Goal: Obtain resource: Download file/media

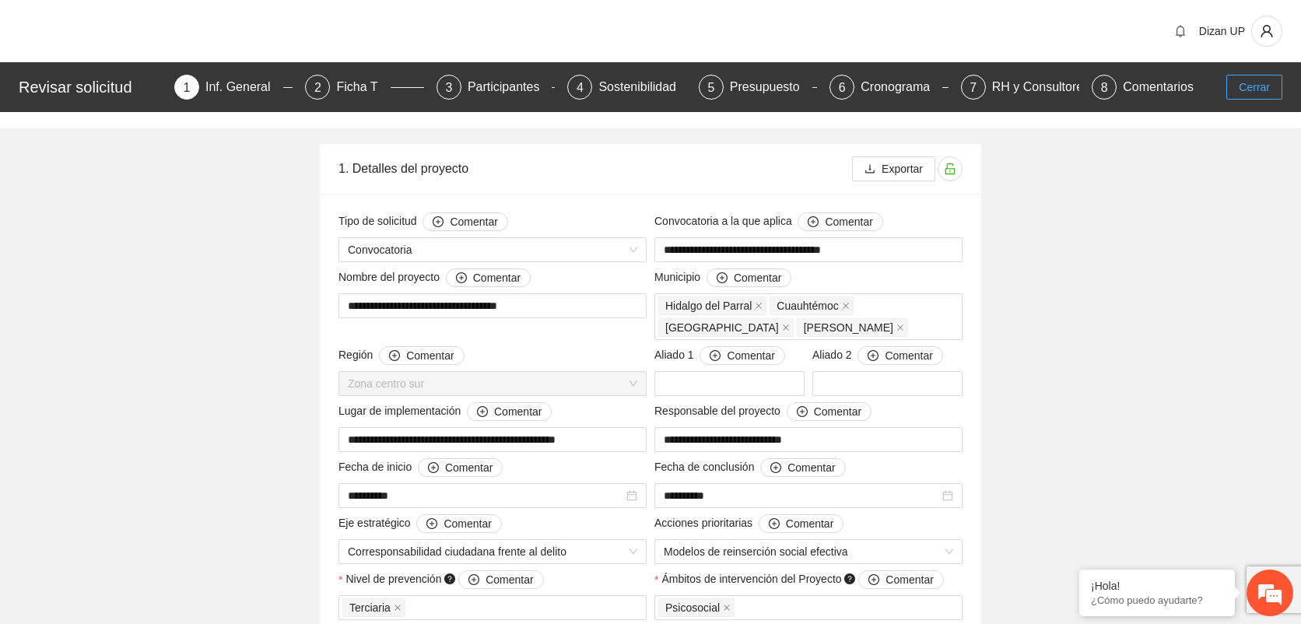
click at [1271, 87] on button "Cerrar" at bounding box center [1254, 87] width 56 height 25
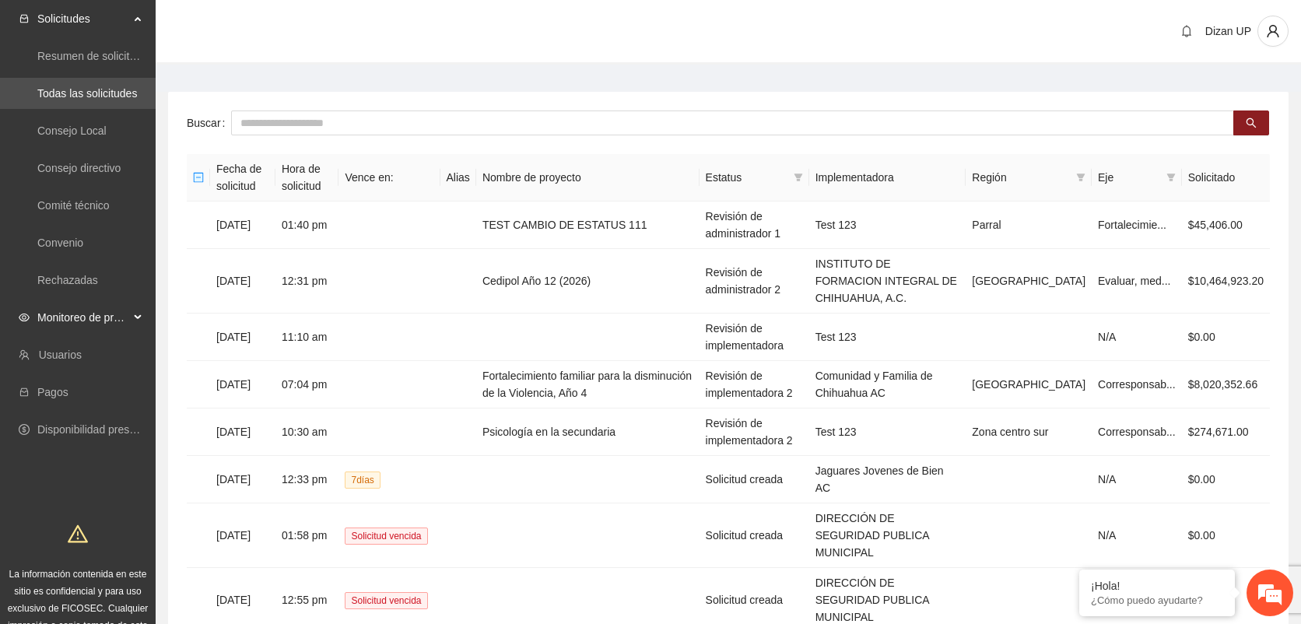
click at [93, 314] on span "Monitoreo de proyectos" at bounding box center [83, 317] width 92 height 31
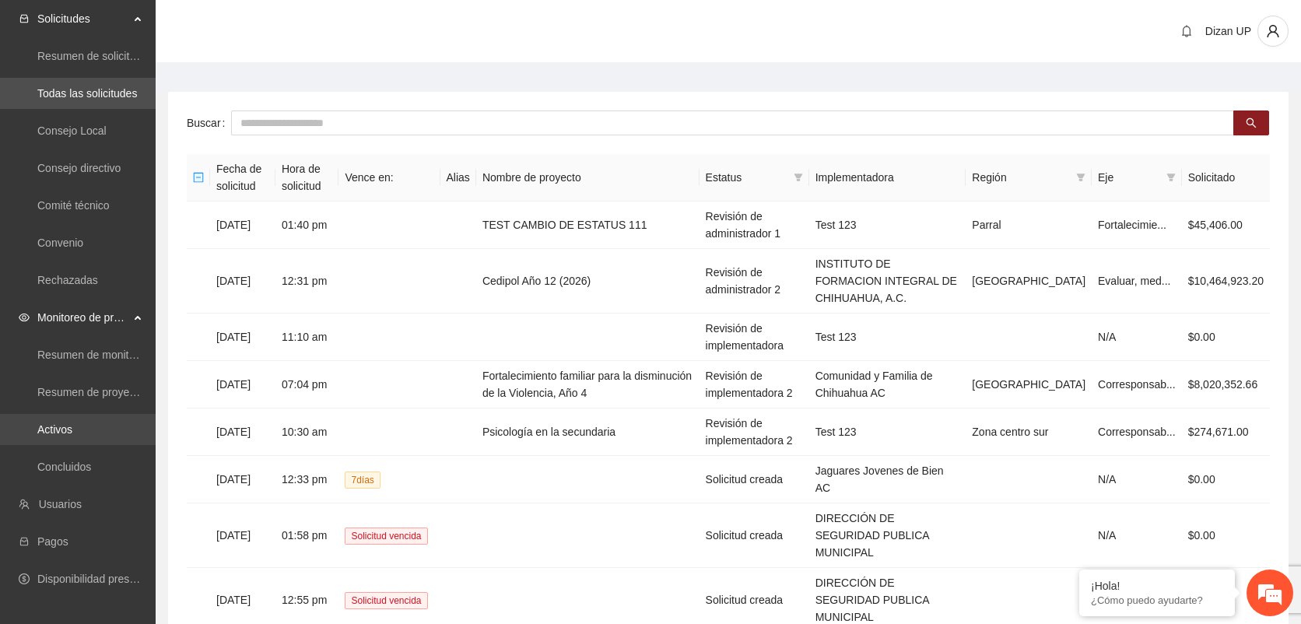
click at [72, 433] on link "Activos" at bounding box center [54, 429] width 35 height 12
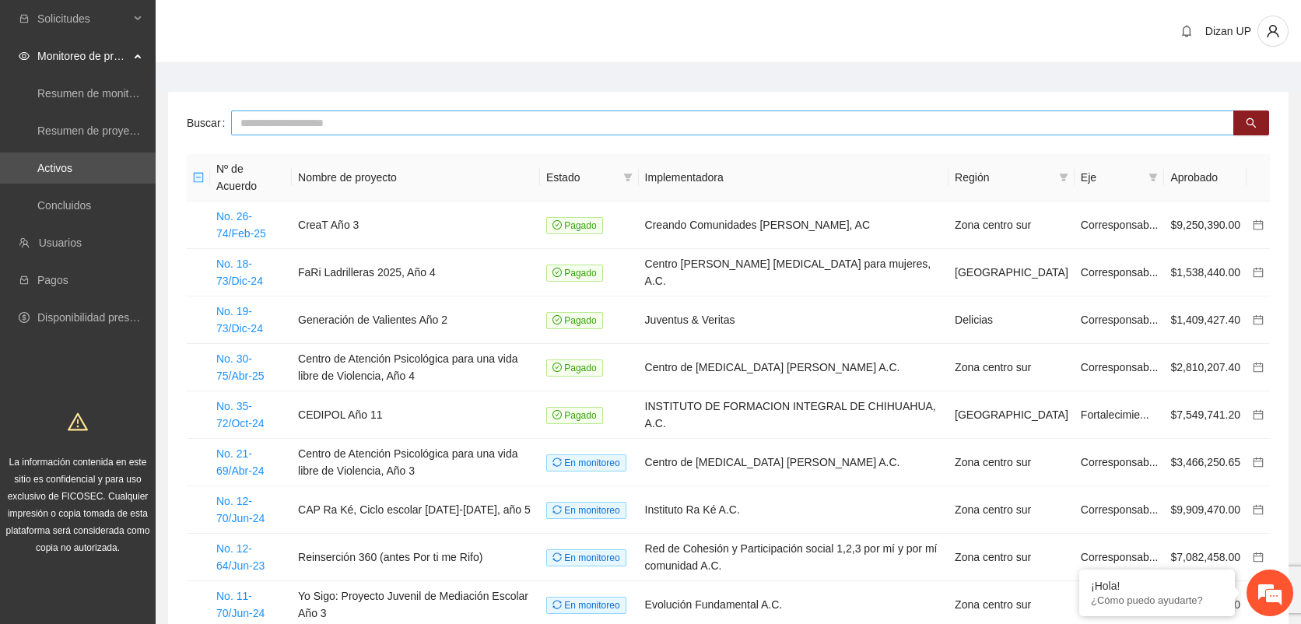
click at [249, 124] on input "text" at bounding box center [732, 122] width 1003 height 25
type input "***"
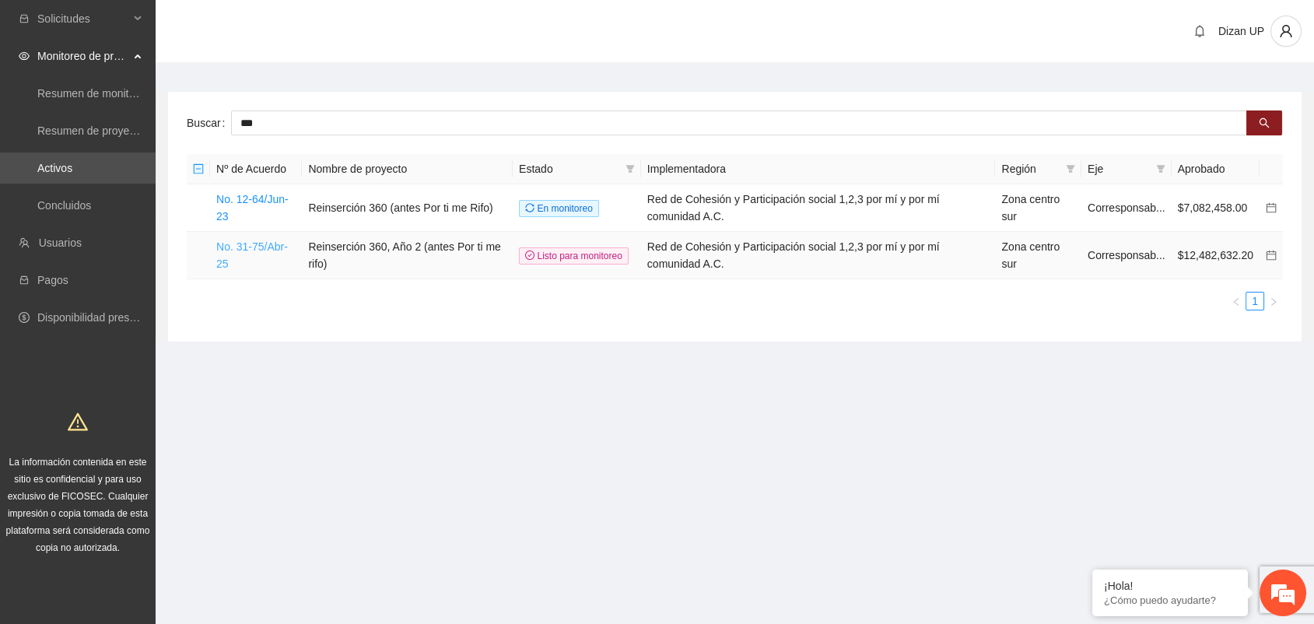
click at [256, 243] on link "No. 31-75/Abr-25" at bounding box center [252, 255] width 72 height 30
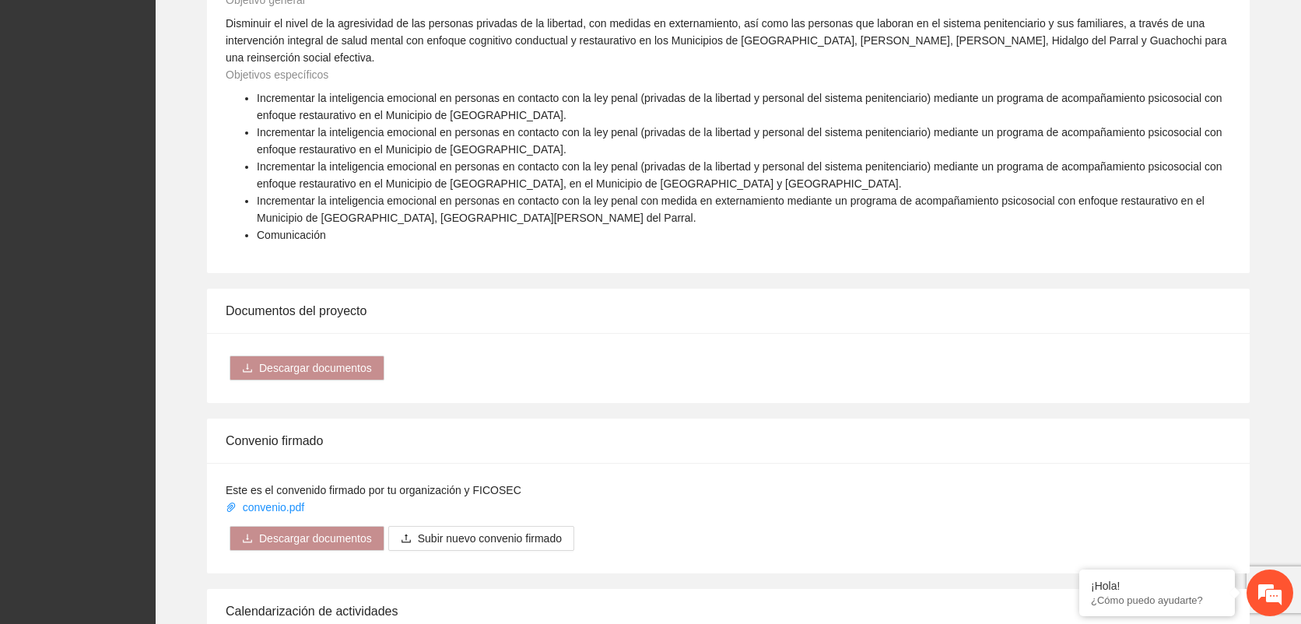
scroll to position [2593, 0]
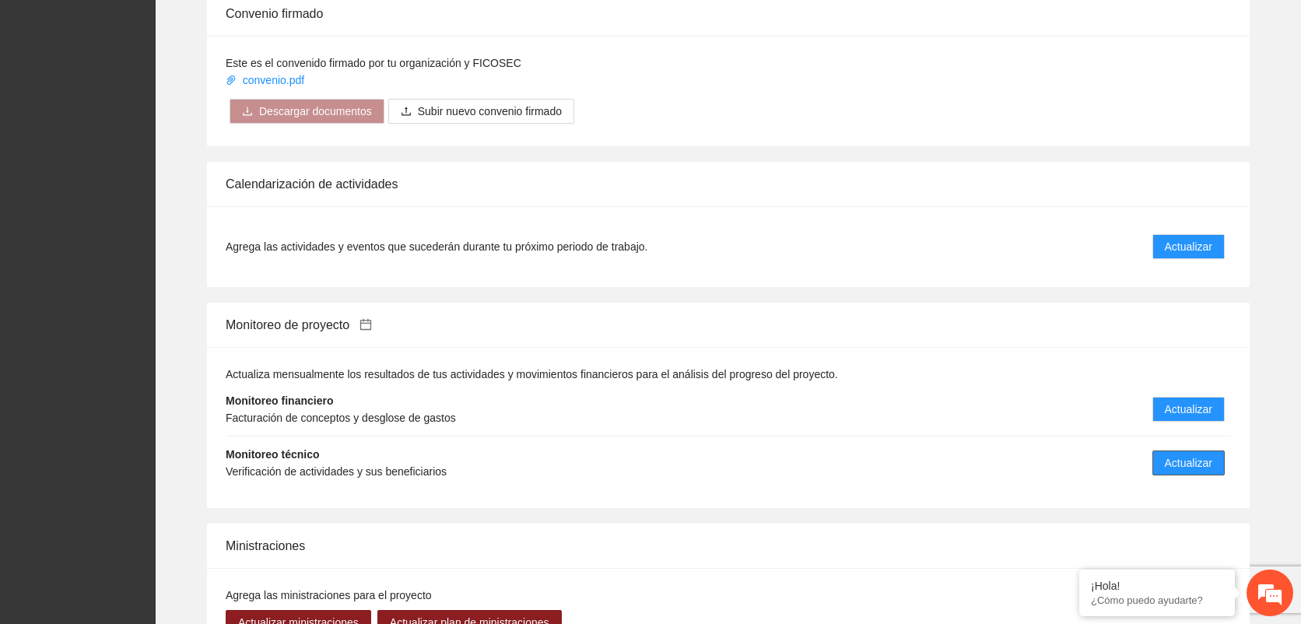
click at [1176, 454] on span "Actualizar" at bounding box center [1188, 462] width 47 height 17
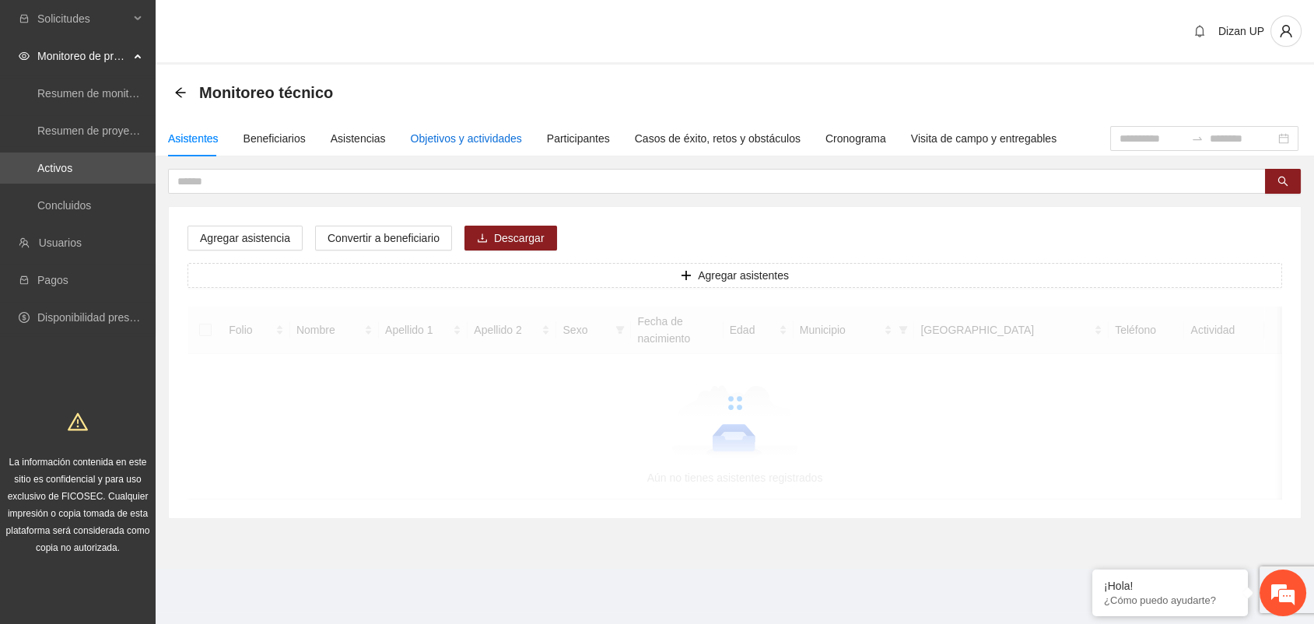
click at [444, 135] on div "Objetivos y actividades" at bounding box center [466, 138] width 111 height 17
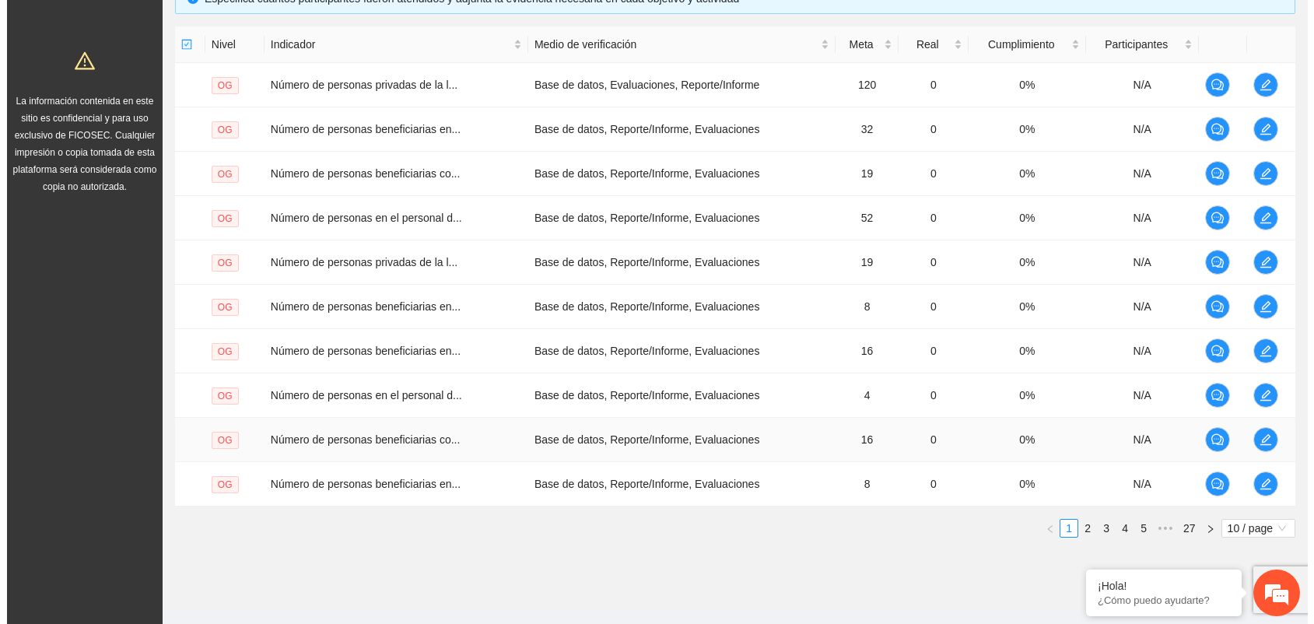
scroll to position [391, 0]
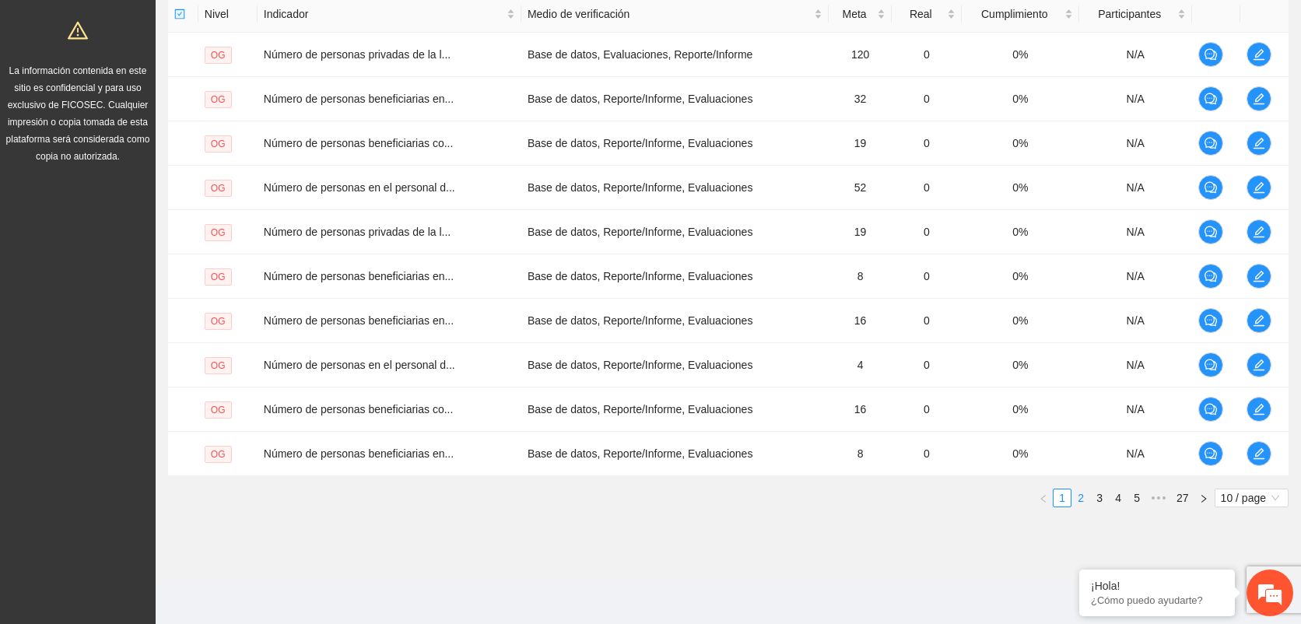
click at [1081, 494] on link "2" at bounding box center [1080, 497] width 17 height 17
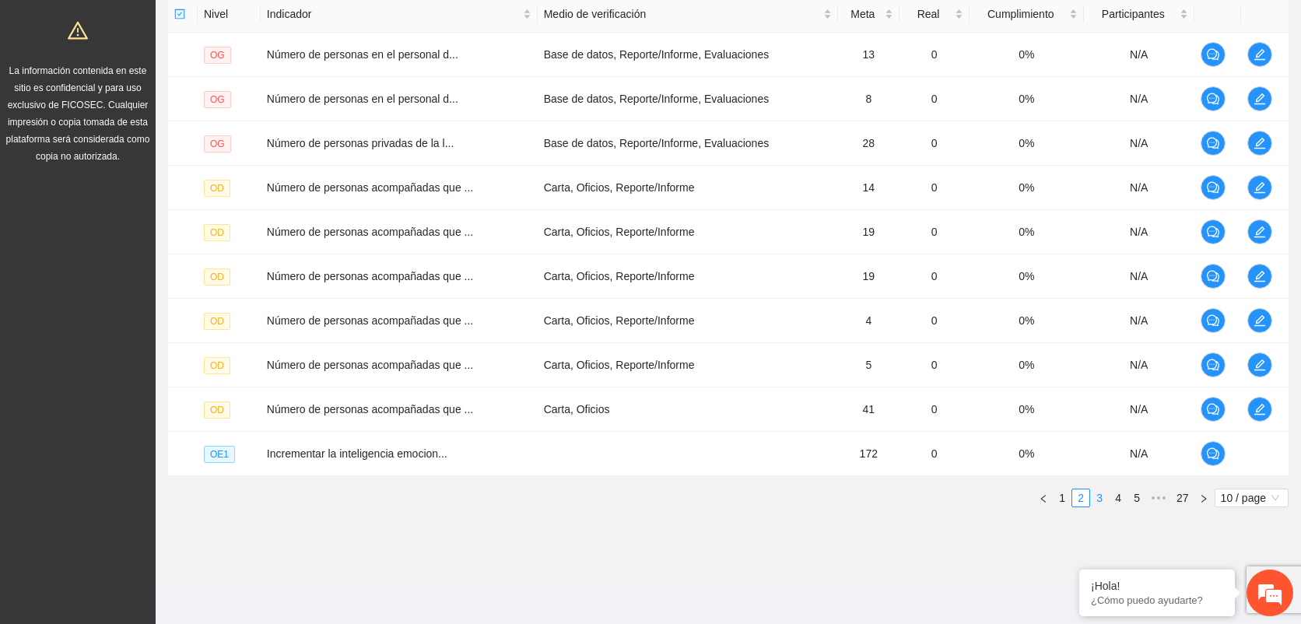
click at [1099, 494] on link "3" at bounding box center [1099, 497] width 17 height 17
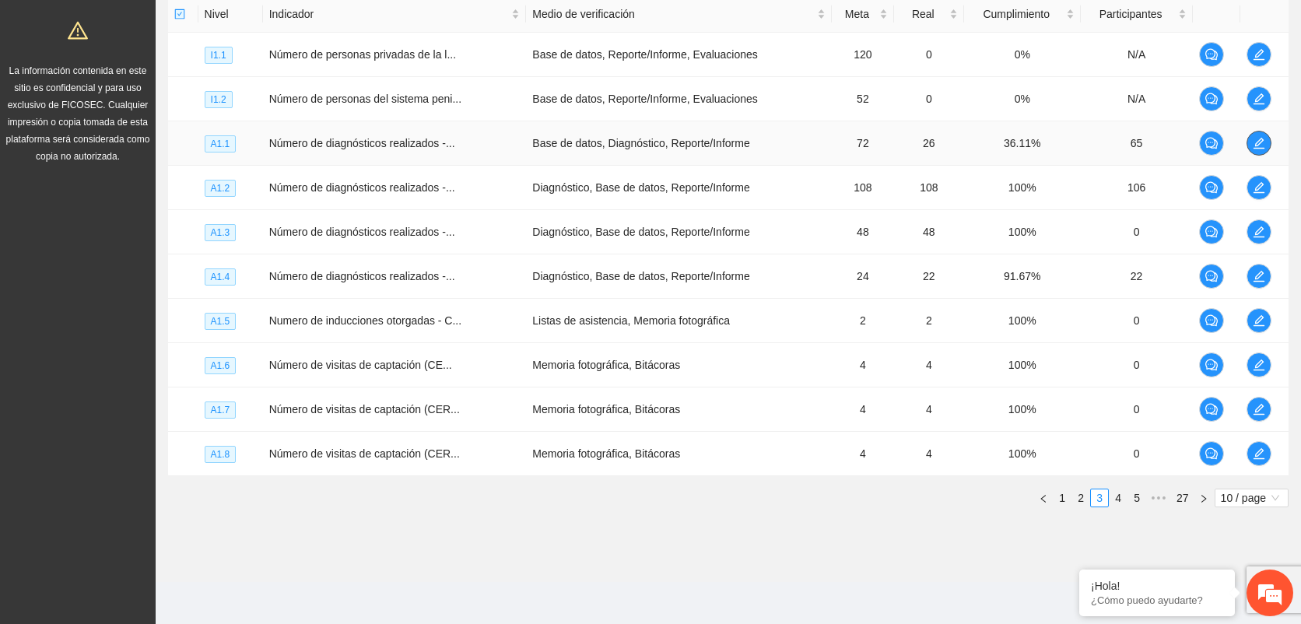
click at [1261, 145] on icon "edit" at bounding box center [1259, 143] width 12 height 12
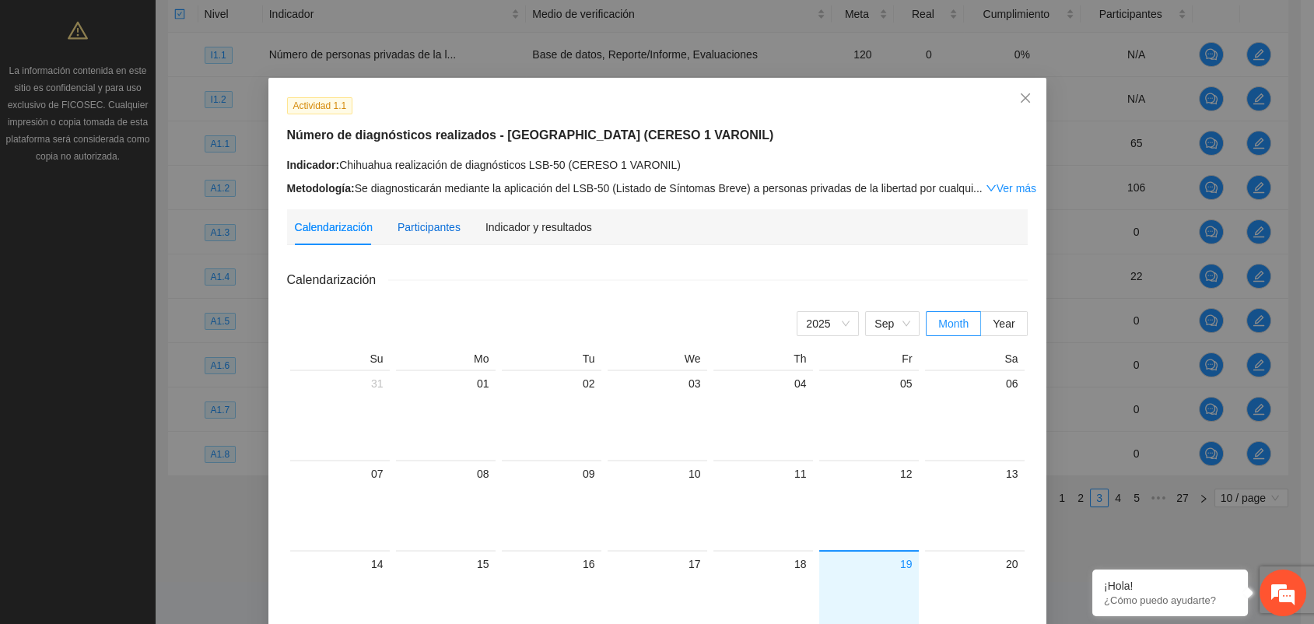
click at [424, 219] on div "Participantes" at bounding box center [429, 227] width 63 height 17
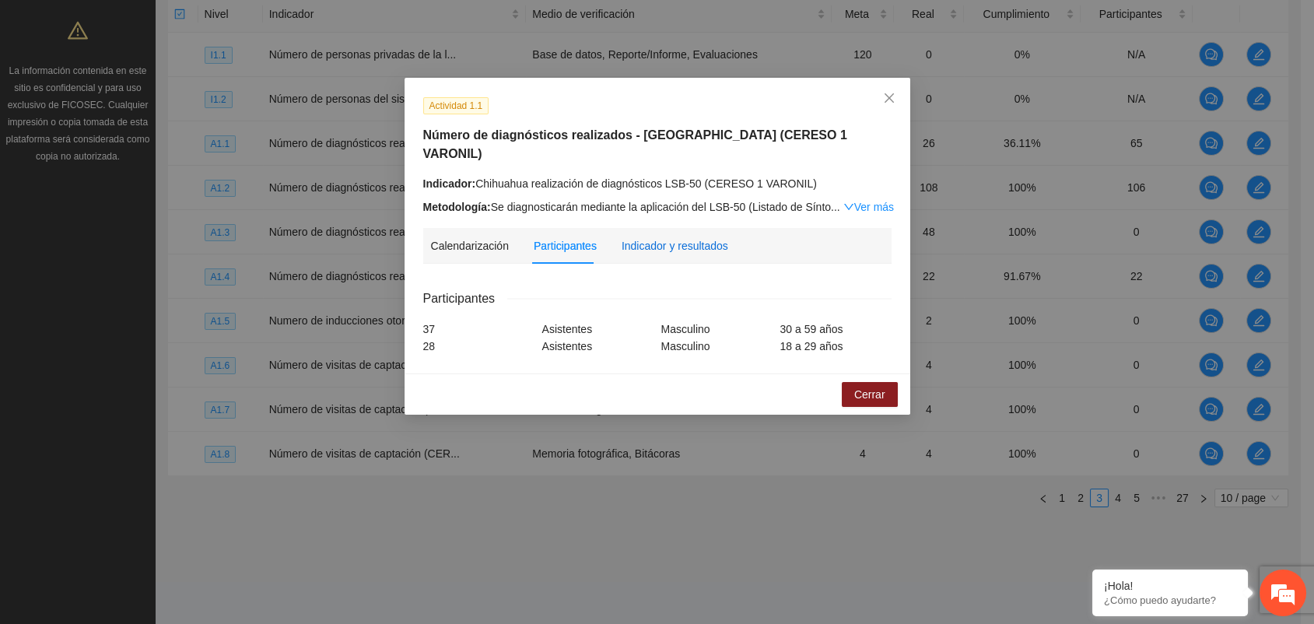
click at [677, 237] on div "Indicador y resultados" at bounding box center [675, 245] width 107 height 17
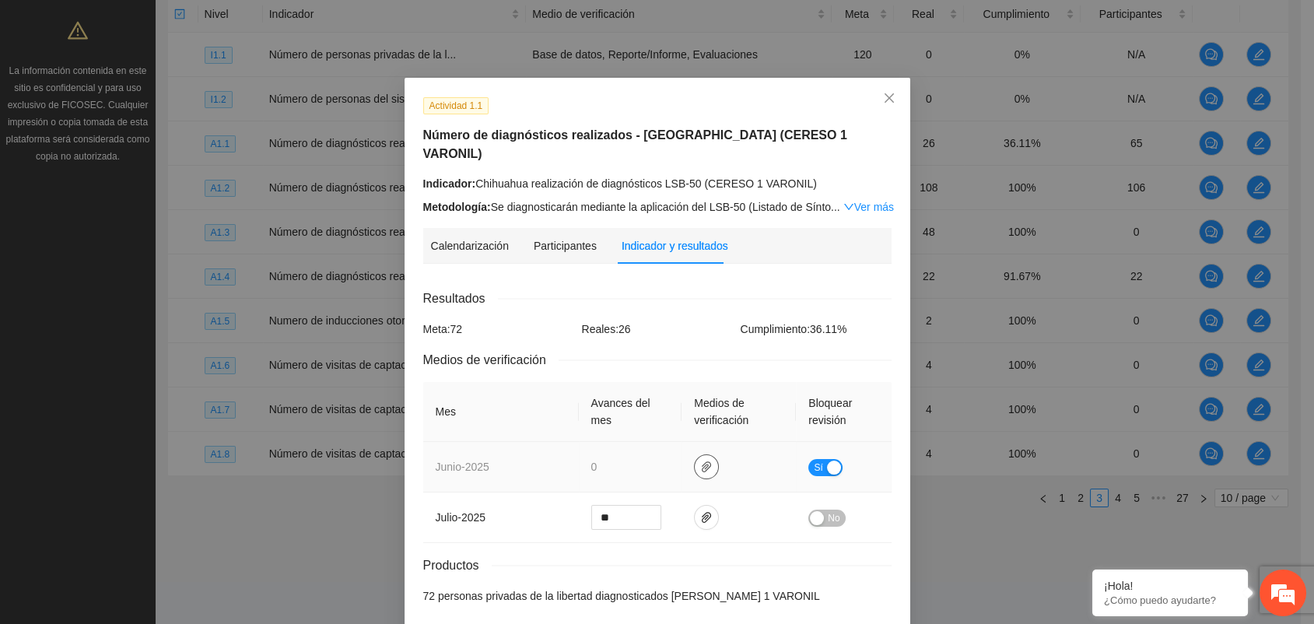
click at [706, 461] on span "paper-clip" at bounding box center [706, 467] width 23 height 12
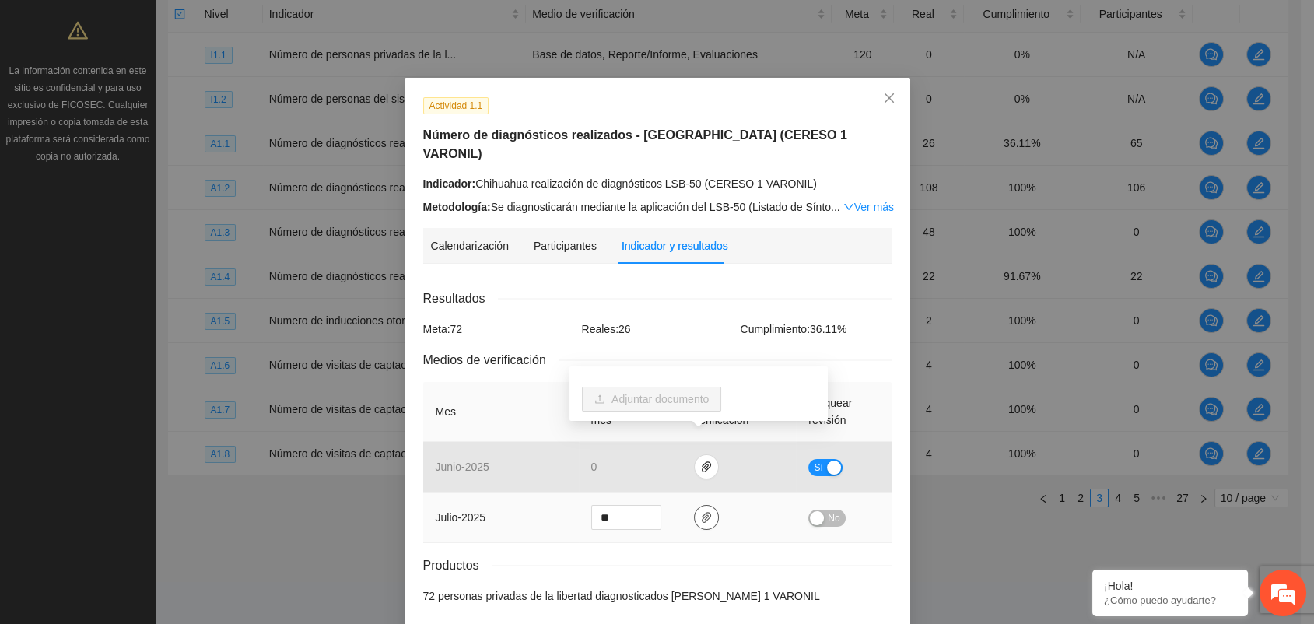
click at [700, 511] on icon "paper-clip" at bounding box center [706, 517] width 12 height 12
drag, startPoint x: 491, startPoint y: 356, endPoint x: 501, endPoint y: 355, distance: 10.1
click at [498, 355] on div "Resultados Meta: 72 Reales: 26 Cumplimiento: 36.11 % Medios de verificación Mes…" at bounding box center [657, 447] width 468 height 316
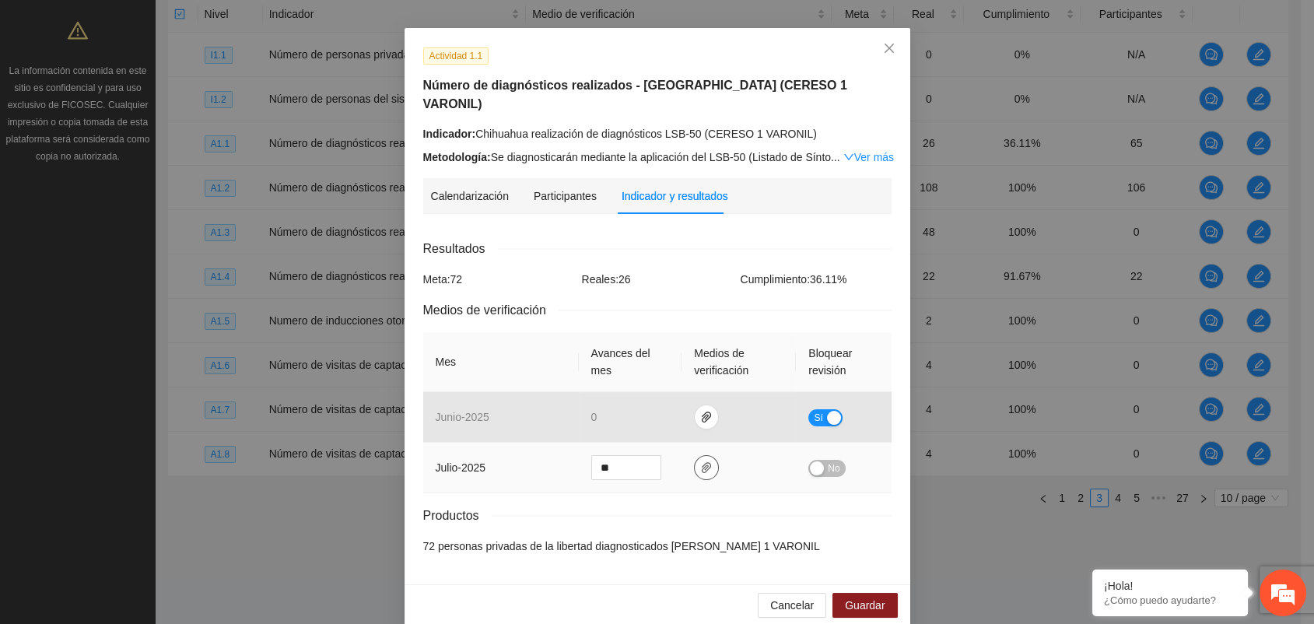
click at [700, 461] on icon "paper-clip" at bounding box center [706, 467] width 12 height 12
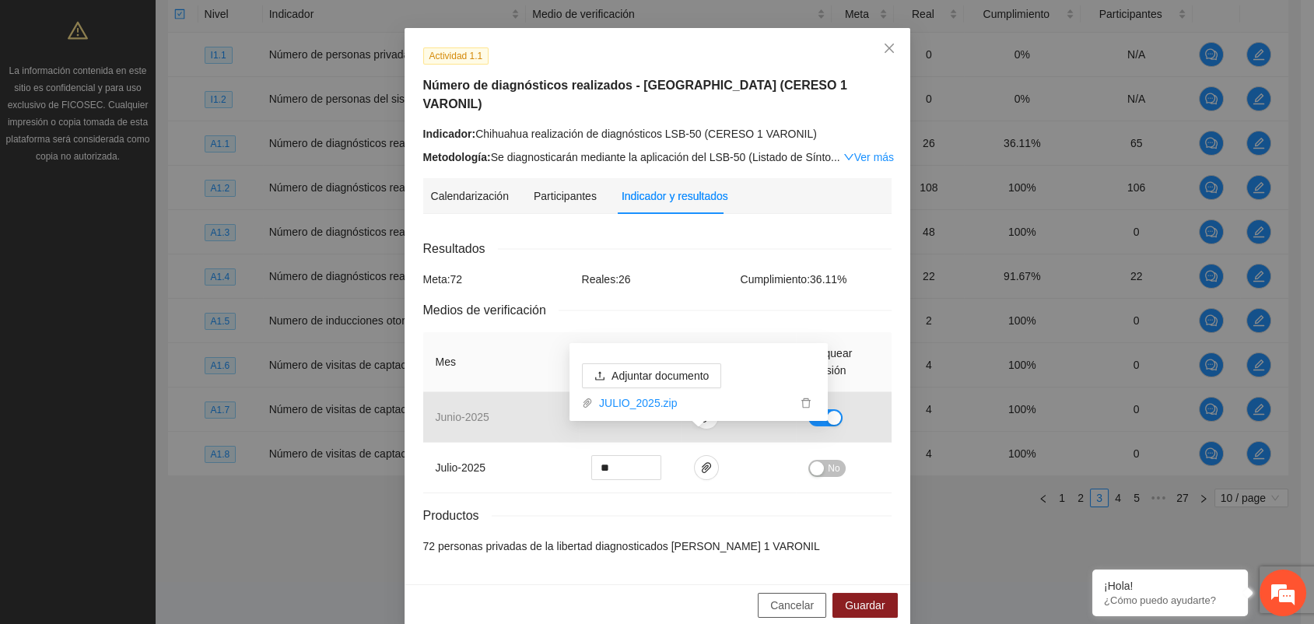
click at [773, 597] on span "Cancelar" at bounding box center [792, 605] width 44 height 17
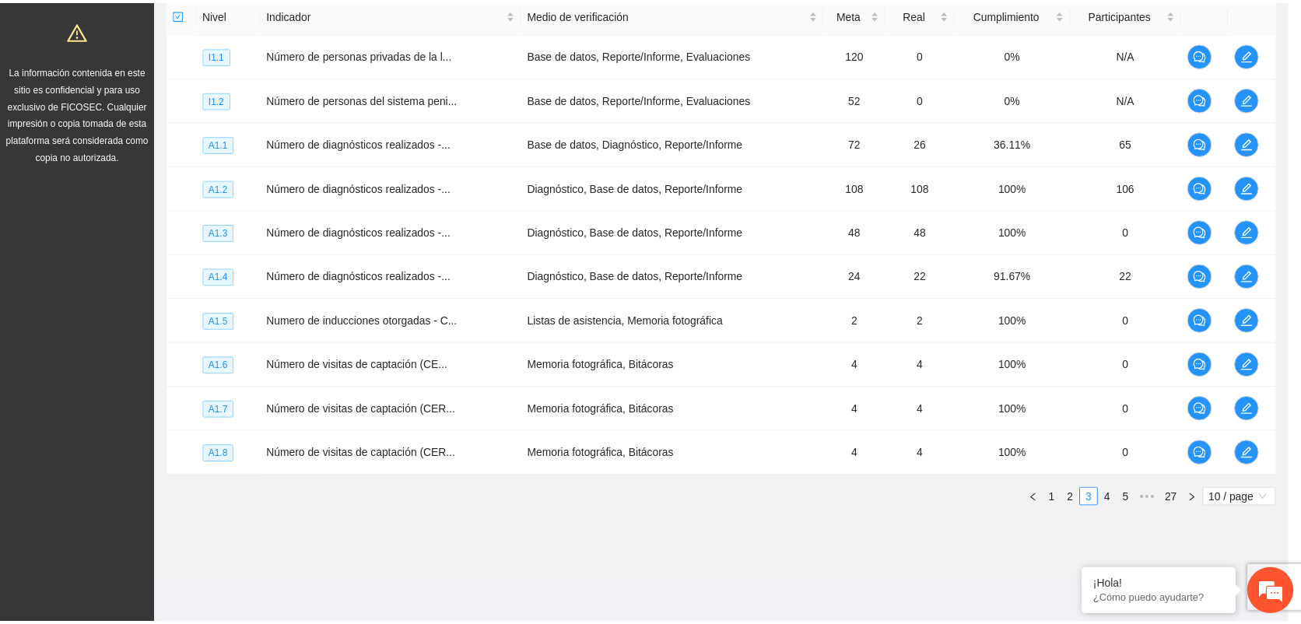
scroll to position [0, 0]
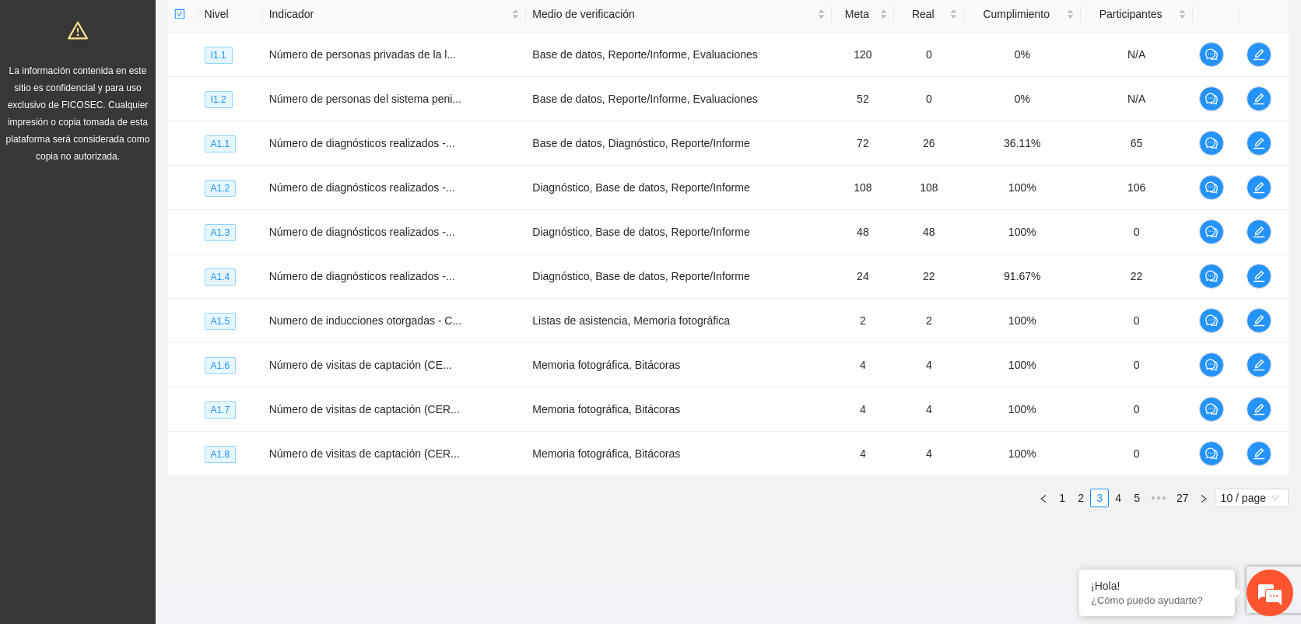
click at [86, 356] on div "Solicitudes Monitoreo de proyectos Resumen de monitoreo Resumen de proyectos ap…" at bounding box center [78, 117] width 156 height 1017
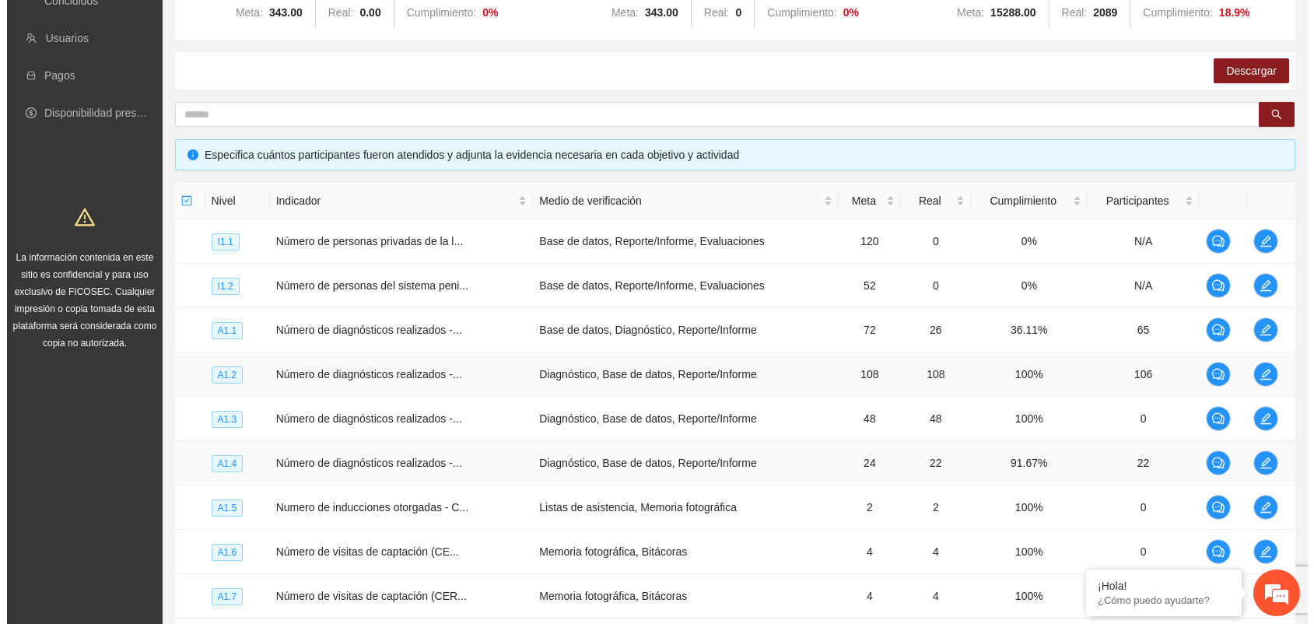
scroll to position [305, 0]
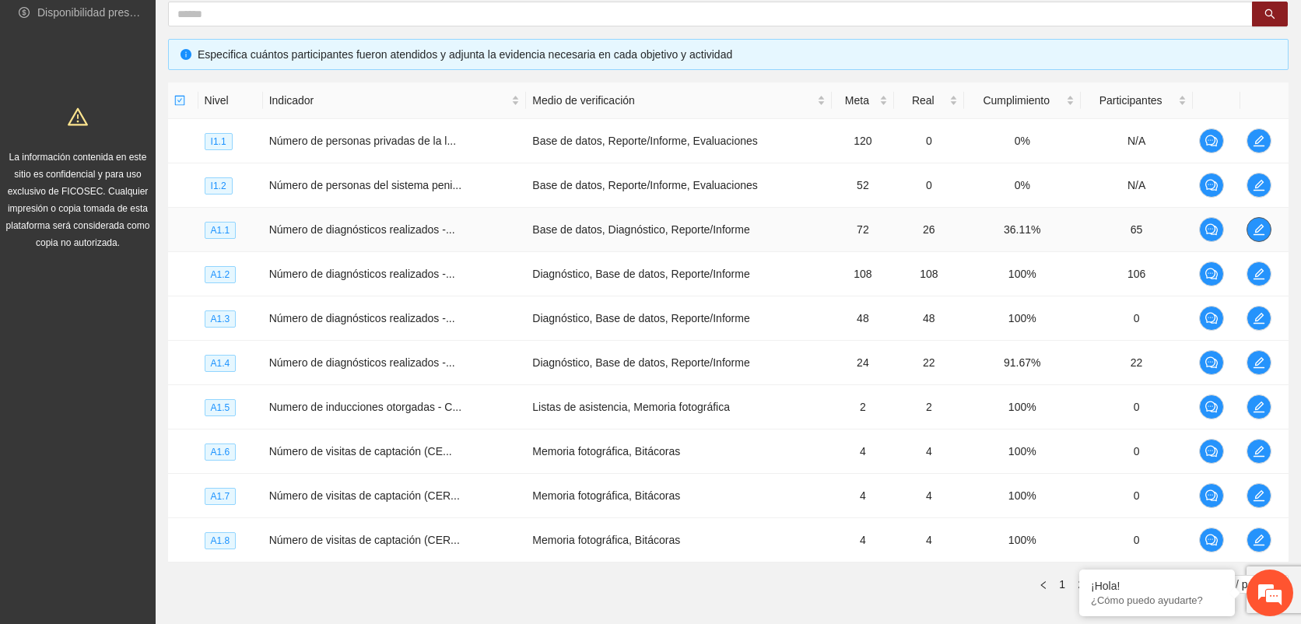
click at [1253, 227] on icon "edit" at bounding box center [1259, 229] width 12 height 12
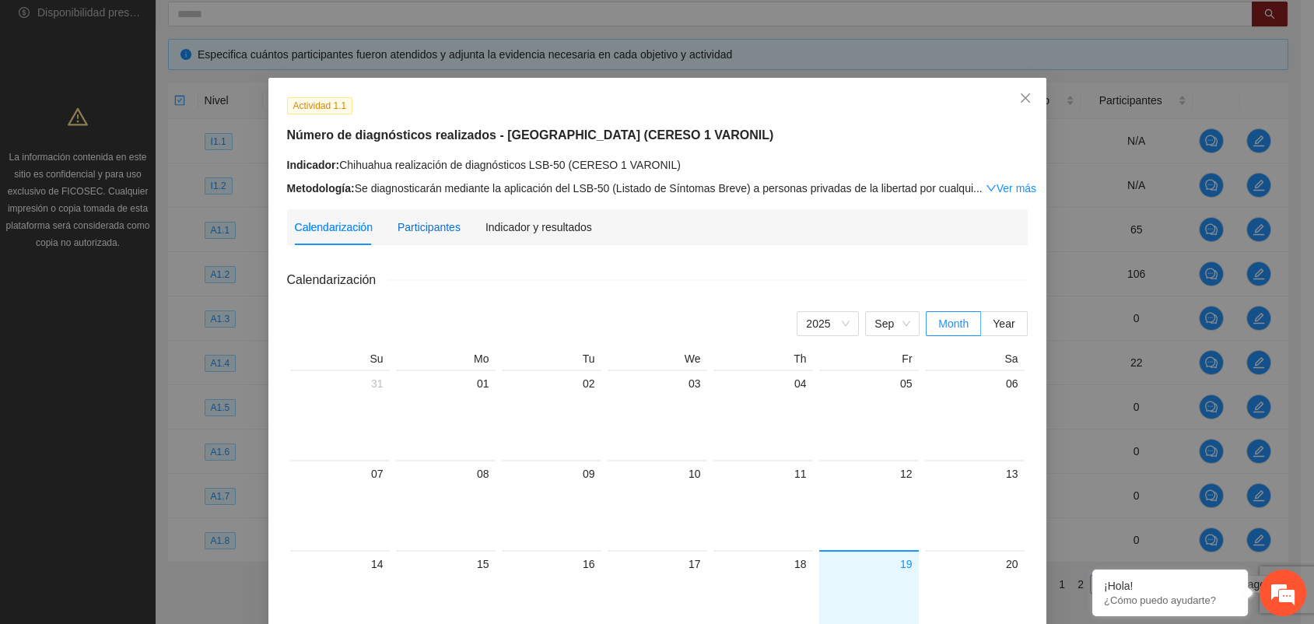
click at [398, 219] on div "Participantes" at bounding box center [429, 227] width 63 height 17
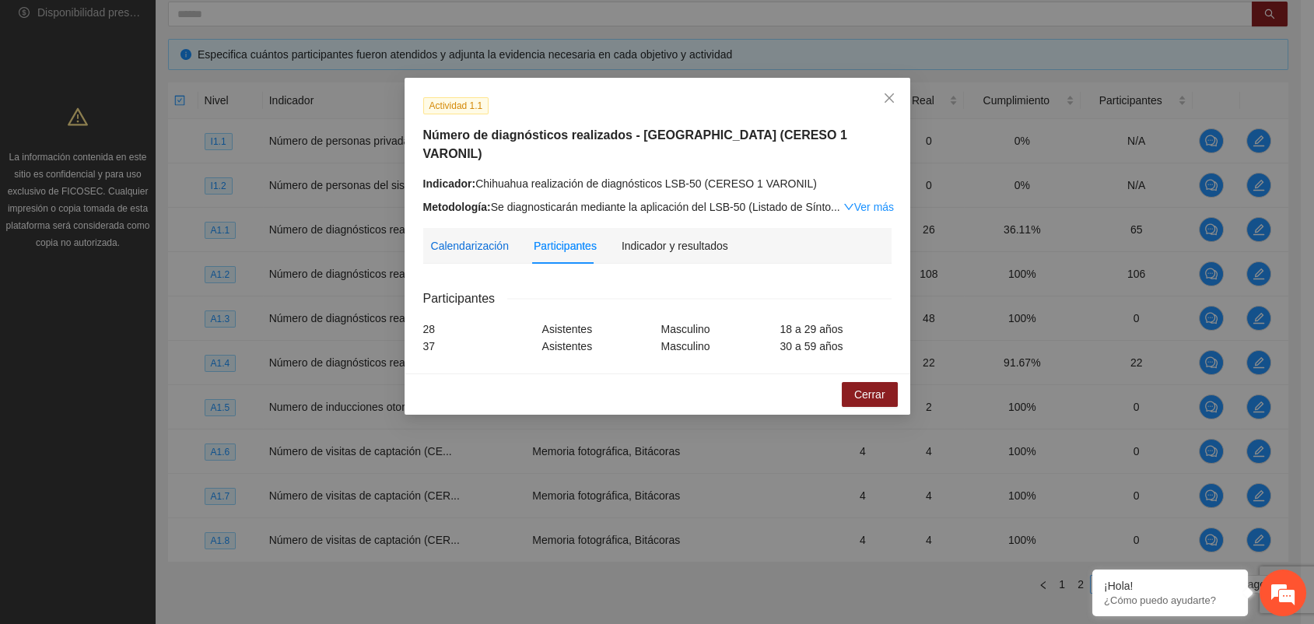
click at [473, 237] on div "Calendarización" at bounding box center [470, 245] width 78 height 17
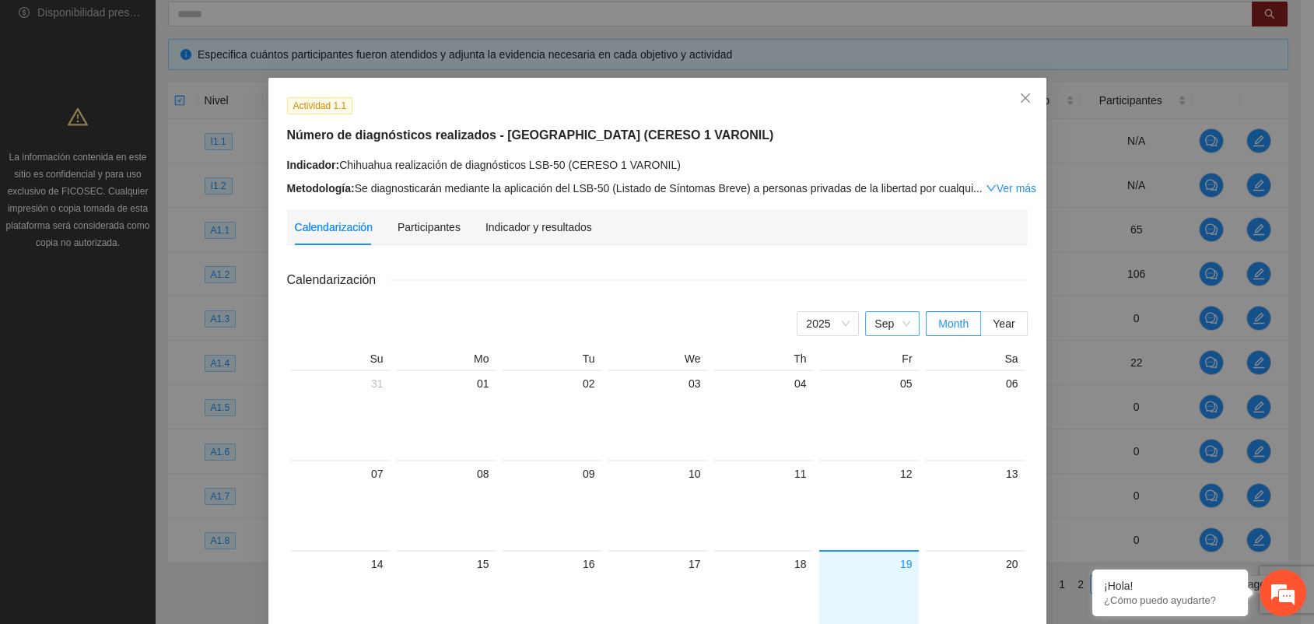
click at [884, 319] on span "Sep" at bounding box center [893, 323] width 36 height 23
click at [875, 503] on div "Aug" at bounding box center [893, 504] width 36 height 17
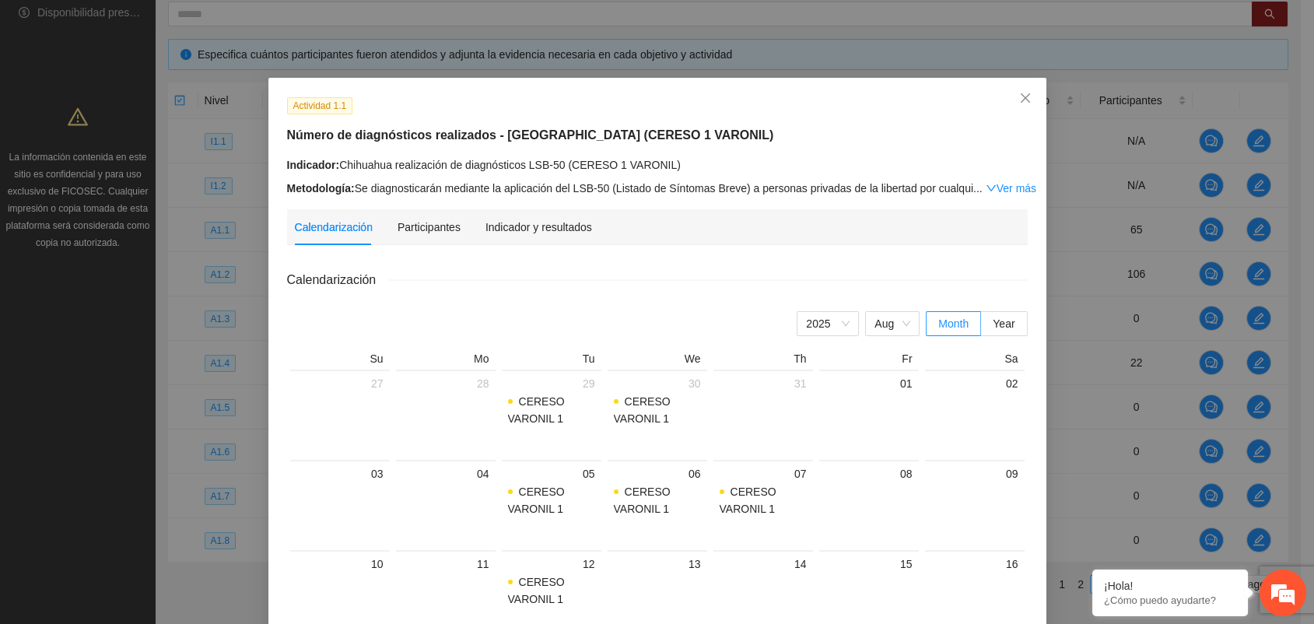
click at [678, 297] on div "Calendarización [DATE] Month Year 6 7 [DATE][PERSON_NAME] Feb Mar Apr May Jun […" at bounding box center [657, 593] width 741 height 647
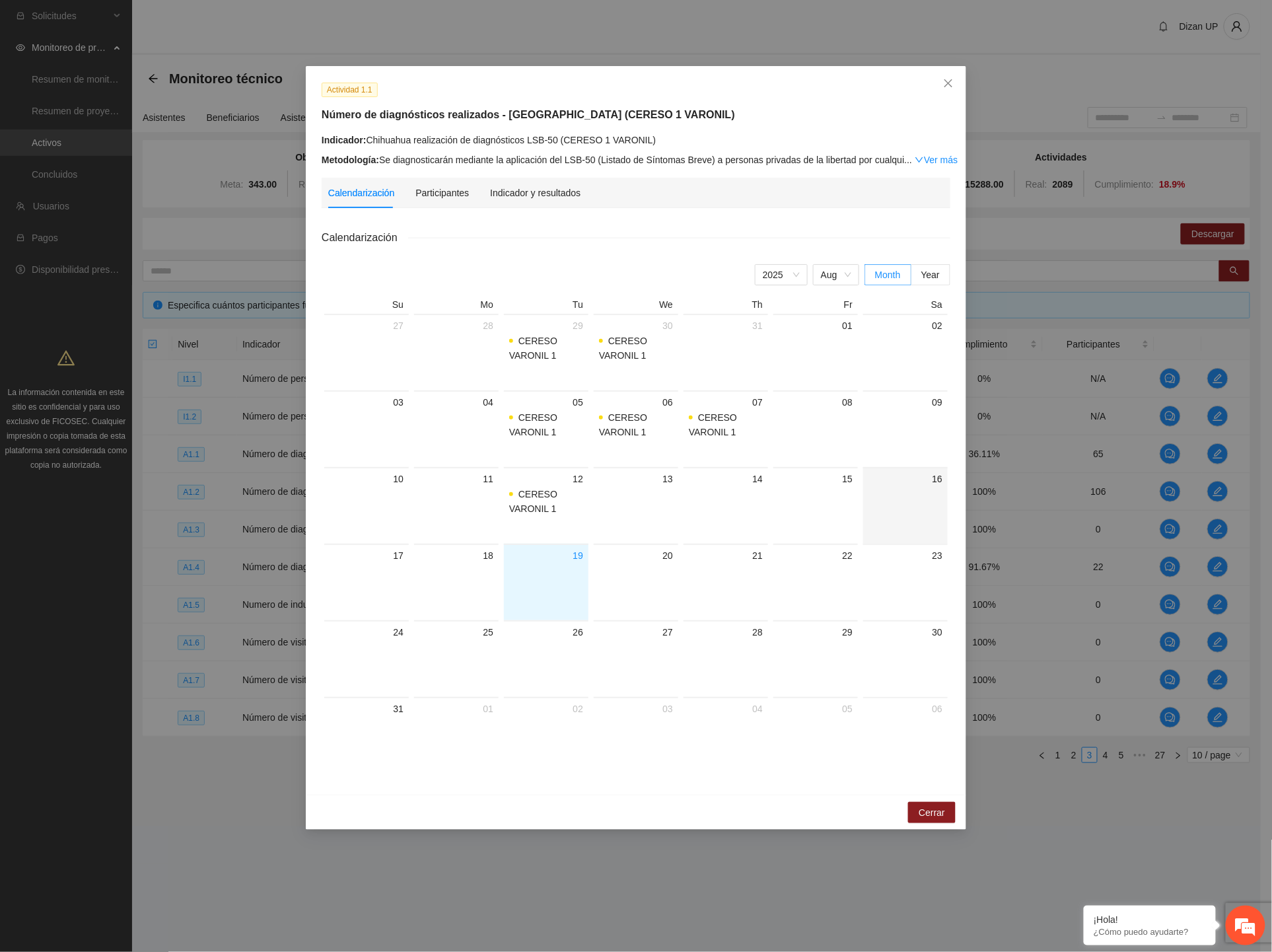
scroll to position [0, 0]
click at [518, 194] on div "Indicador y resultados" at bounding box center [535, 193] width 91 height 14
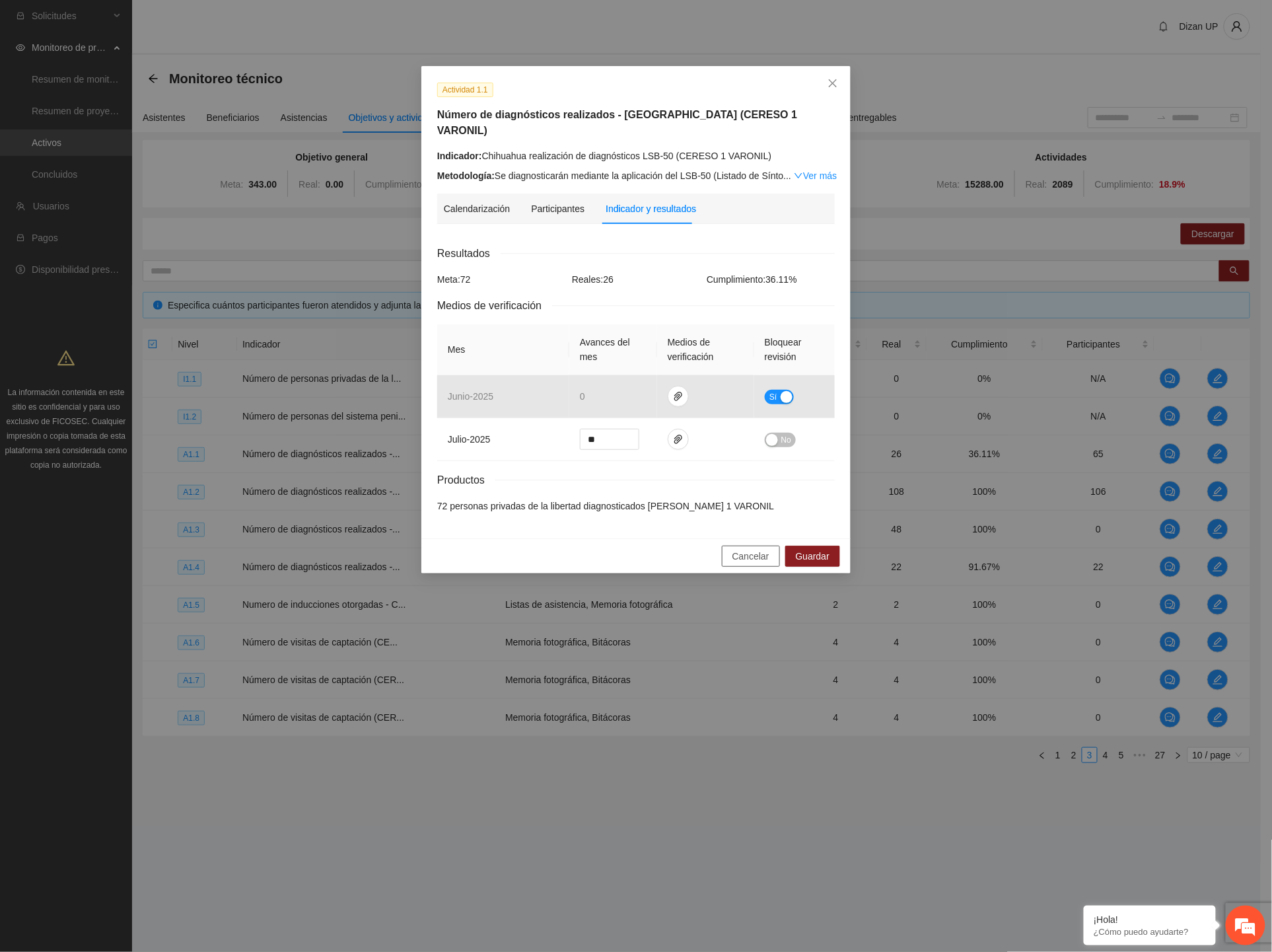
click at [744, 529] on span "Cancelar" at bounding box center [751, 556] width 37 height 14
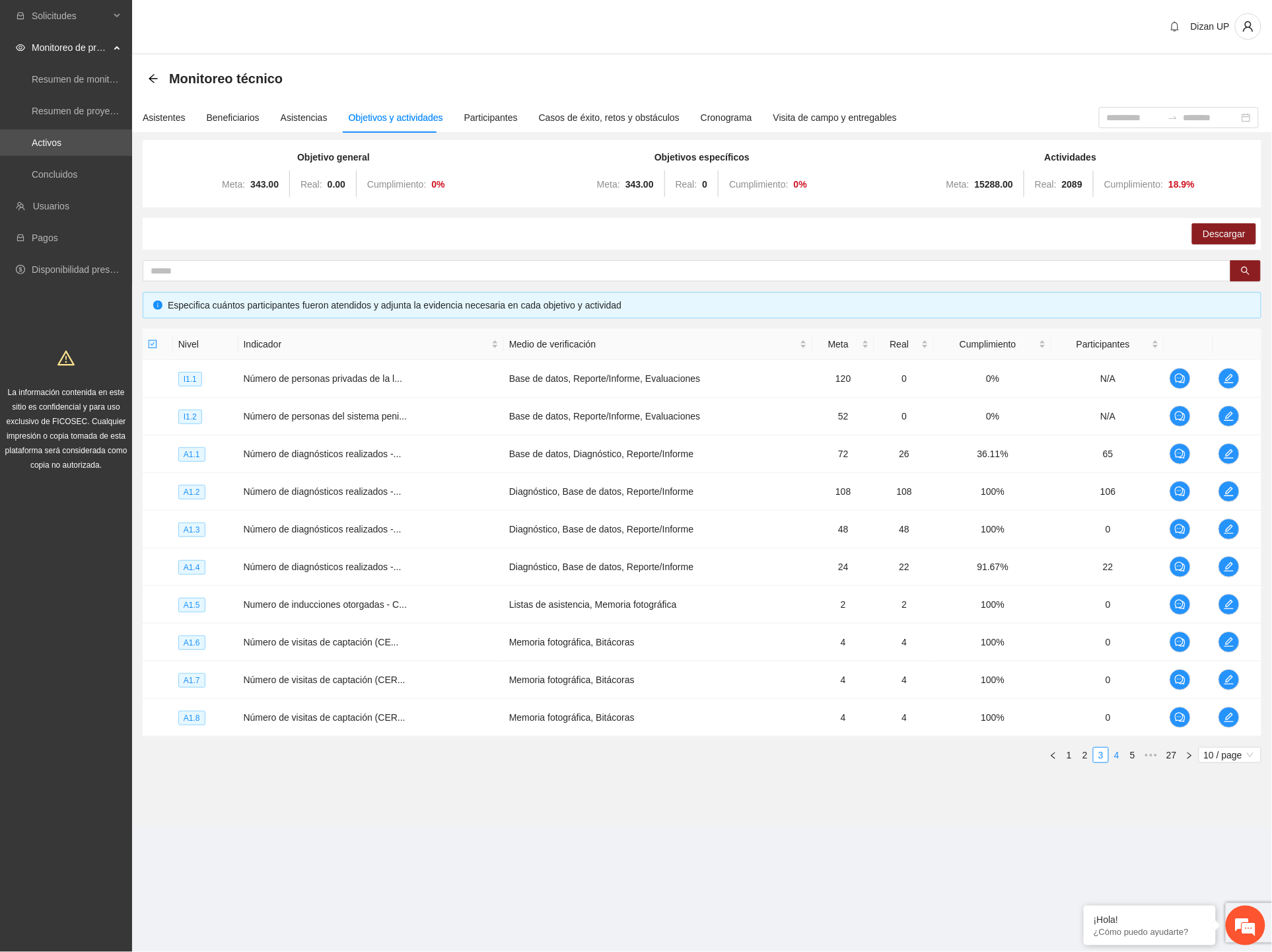
click at [1104, 529] on link "4" at bounding box center [1117, 755] width 14 height 14
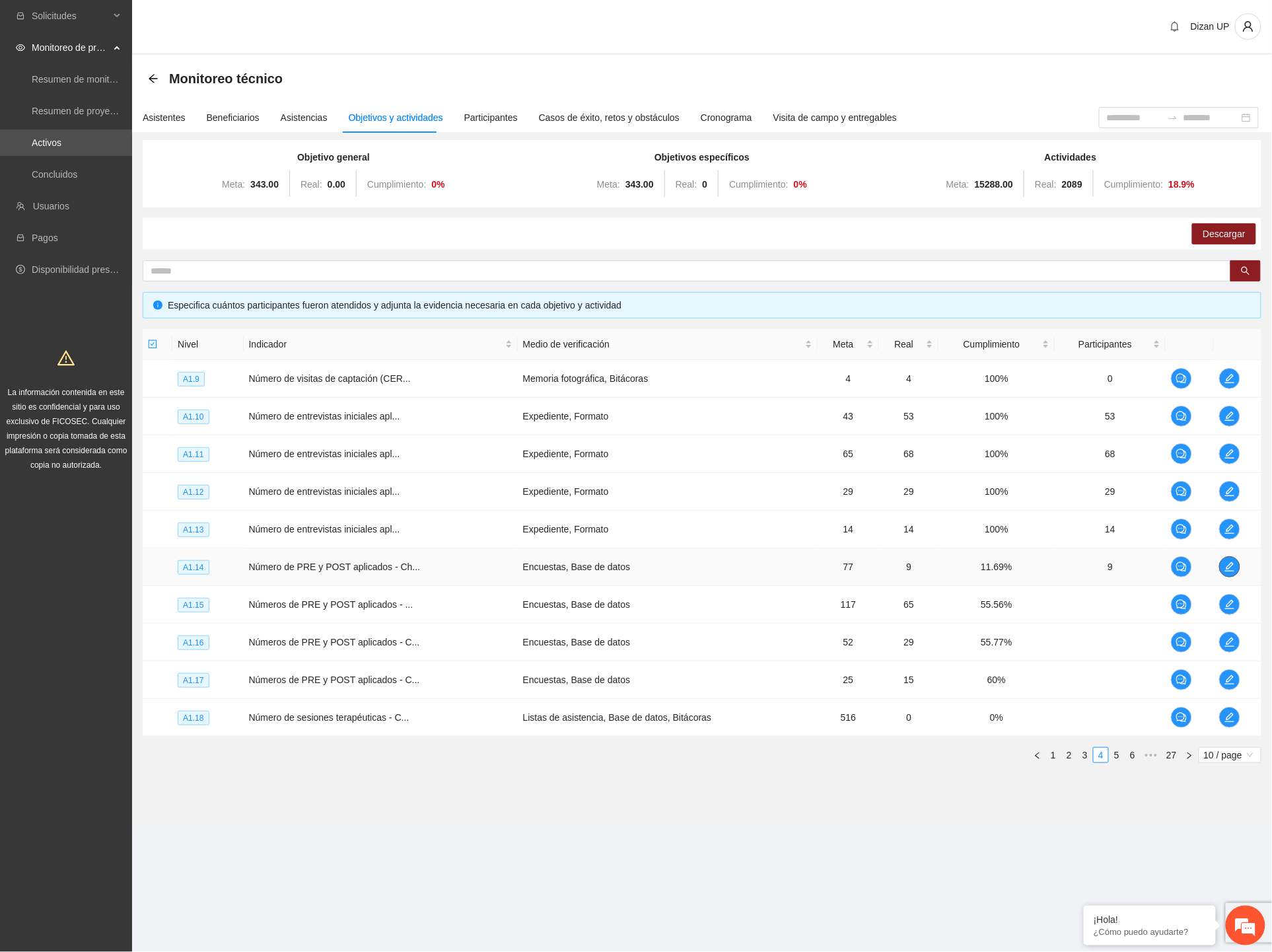
click at [1104, 529] on icon "edit" at bounding box center [1230, 566] width 10 height 10
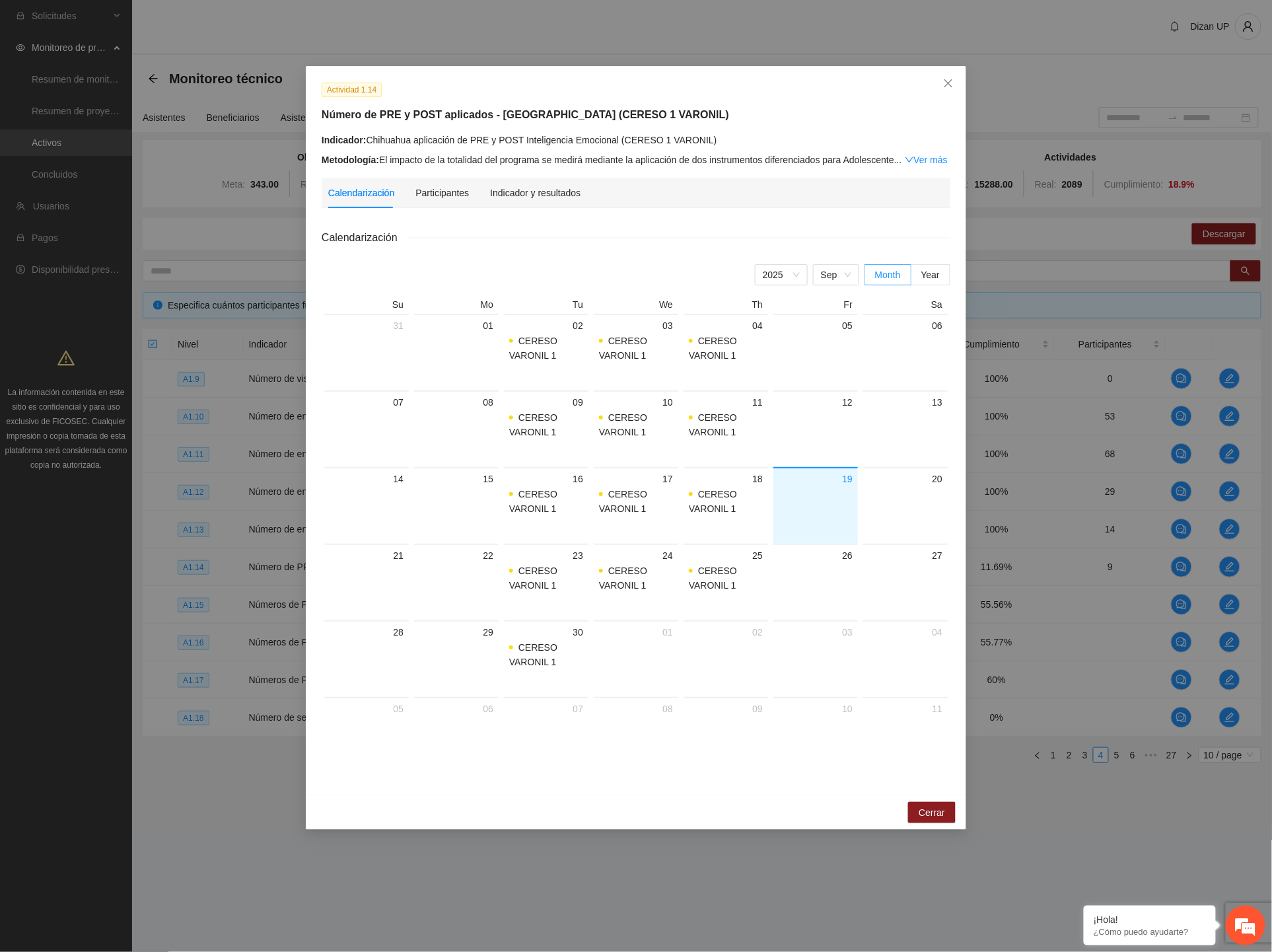
click at [459, 200] on div "Participantes" at bounding box center [442, 193] width 53 height 31
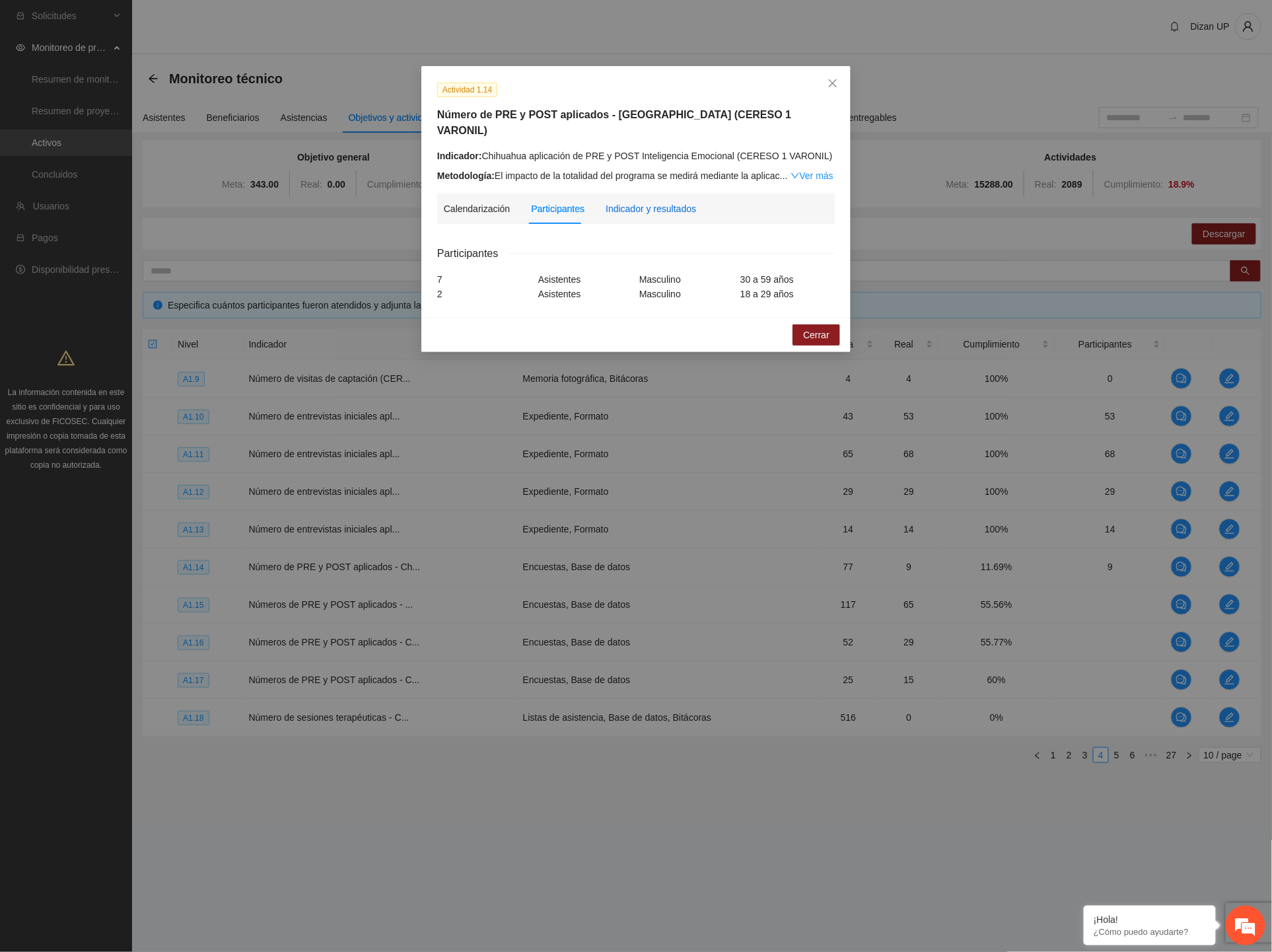
click at [649, 201] on div "Indicador y resultados" at bounding box center [650, 208] width 91 height 14
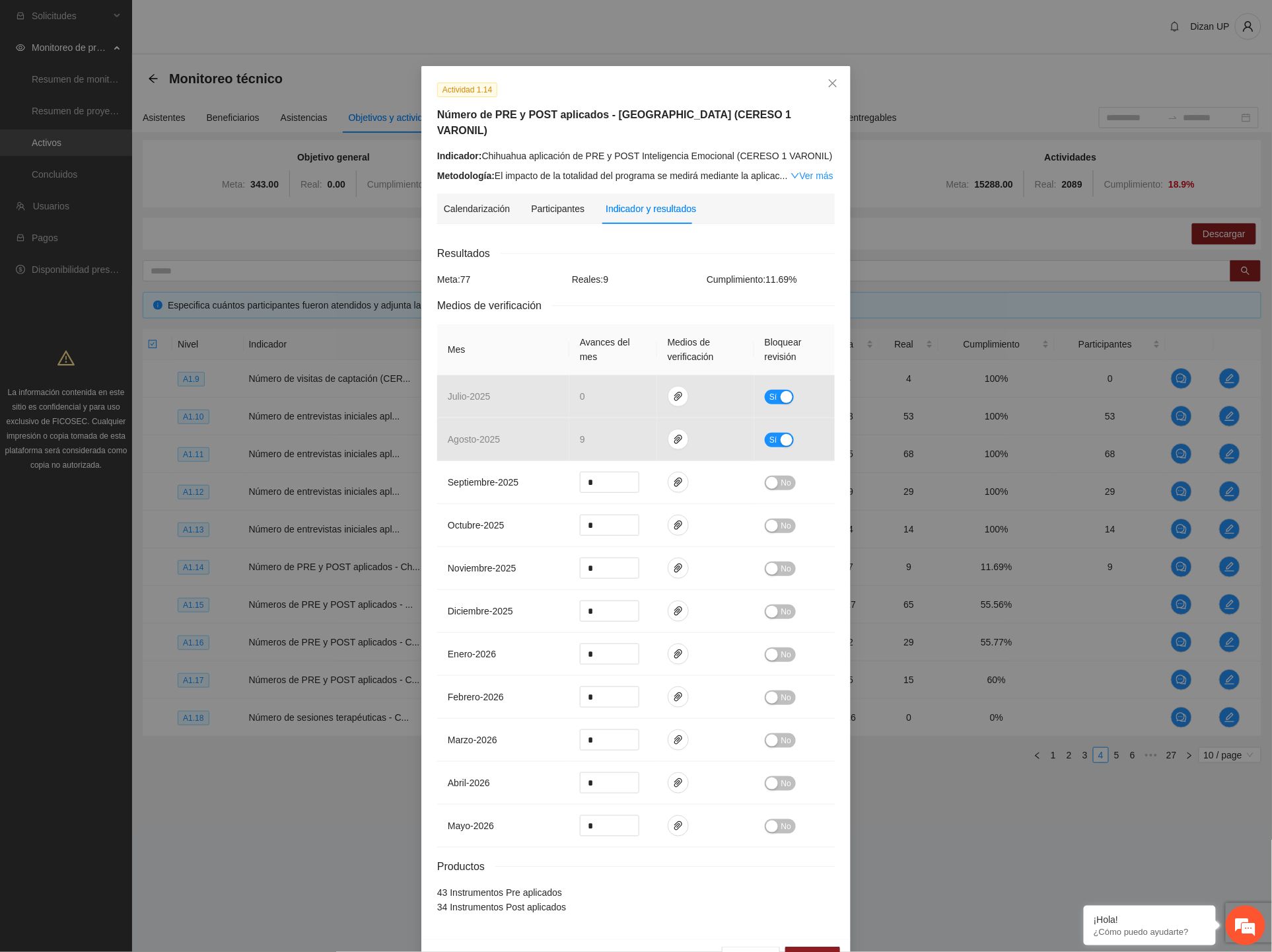
drag, startPoint x: 282, startPoint y: 814, endPoint x: 301, endPoint y: 724, distance: 92.0
click at [282, 529] on div "Actividad 1.14 Número de PRE y POST aplicados - [GEOGRAPHIC_DATA] (CERESO 1 VAR…" at bounding box center [636, 476] width 1272 height 952
drag, startPoint x: 674, startPoint y: 470, endPoint x: 662, endPoint y: 471, distance: 12.0
click at [674, 477] on icon "paper-clip" at bounding box center [678, 482] width 10 height 10
drag, startPoint x: 532, startPoint y: 487, endPoint x: 860, endPoint y: 107, distance: 502.0
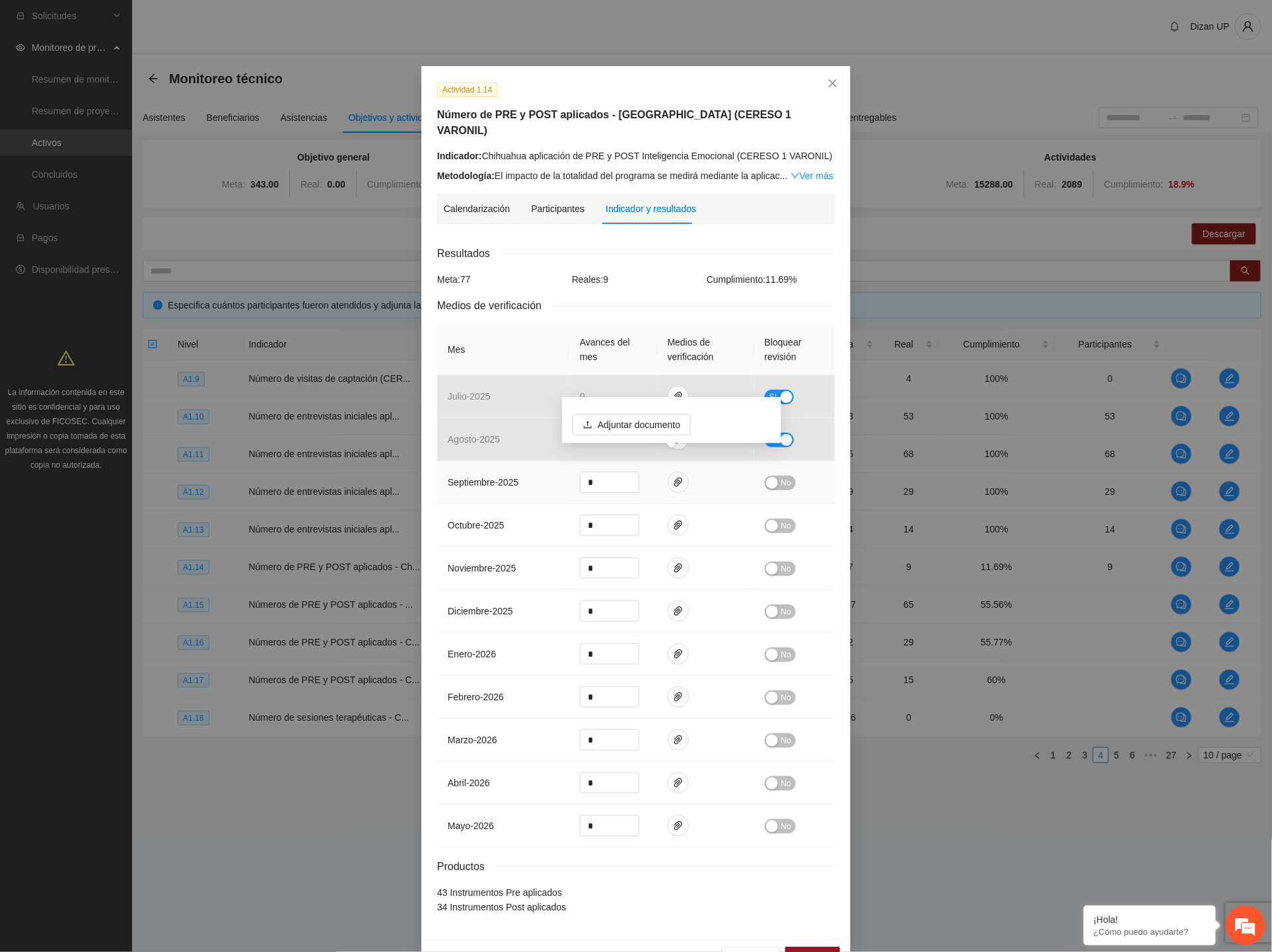
click at [535, 483] on td "septiembre - 2025" at bounding box center [504, 482] width 132 height 43
click at [821, 78] on span "Close" at bounding box center [833, 84] width 36 height 36
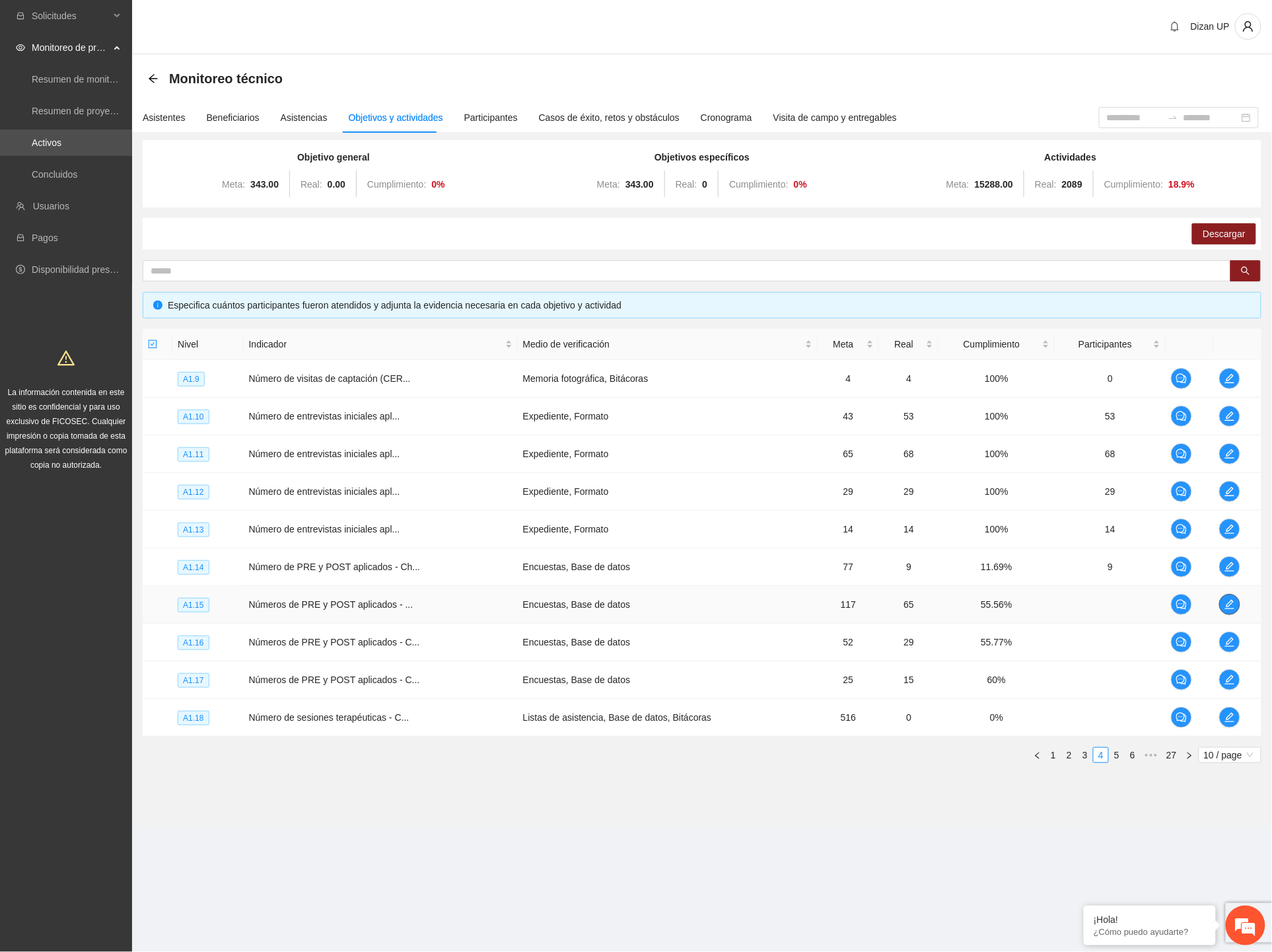
click at [1104, 529] on icon "edit" at bounding box center [1230, 605] width 10 height 10
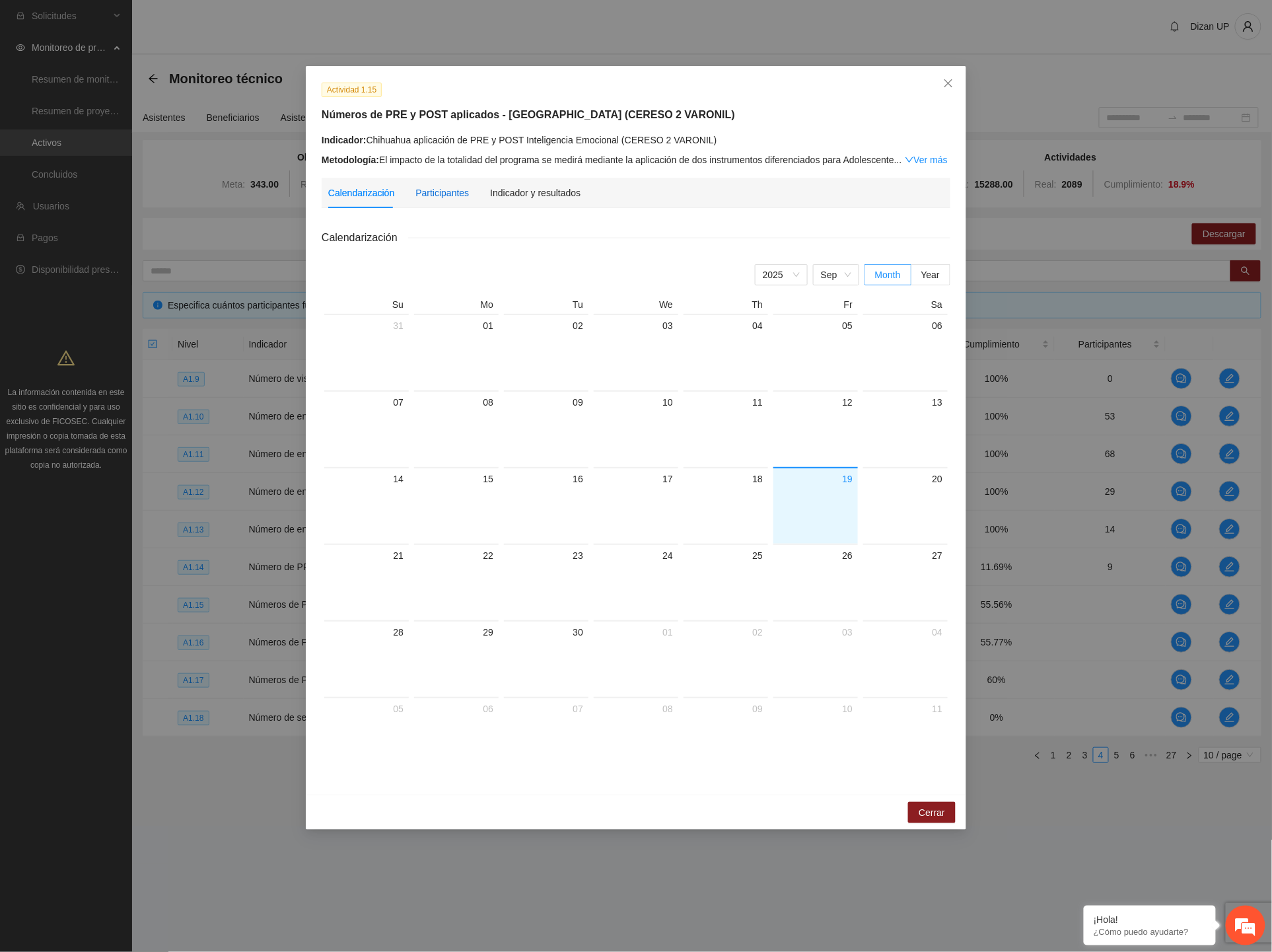
click at [436, 192] on div "Participantes" at bounding box center [442, 193] width 53 height 14
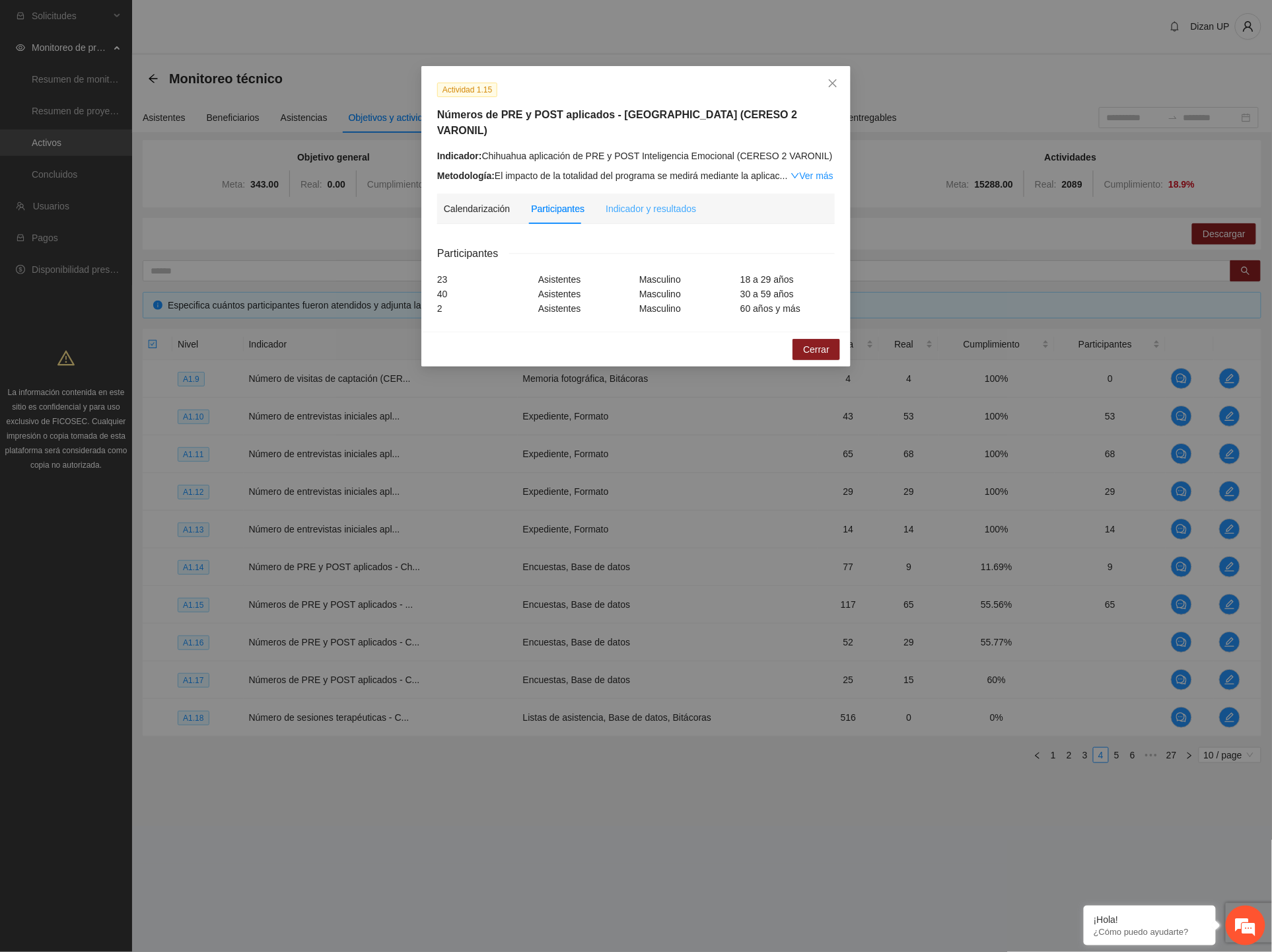
click at [675, 194] on div "Indicador y resultados" at bounding box center [650, 209] width 91 height 31
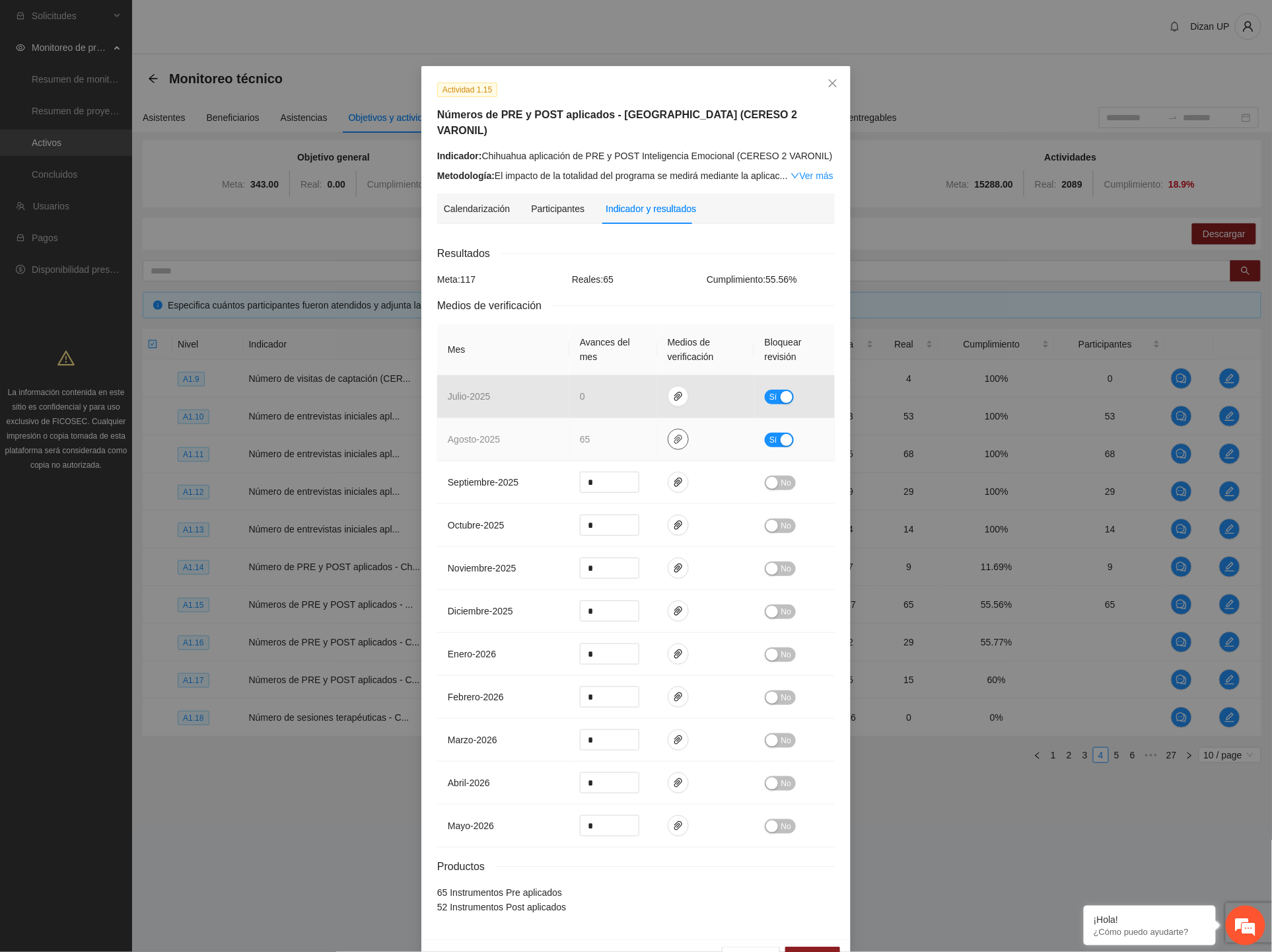
click at [674, 435] on icon "paper-clip" at bounding box center [678, 439] width 8 height 9
click at [615, 386] on link "AGOSTO_2025.zip" at bounding box center [676, 385] width 189 height 14
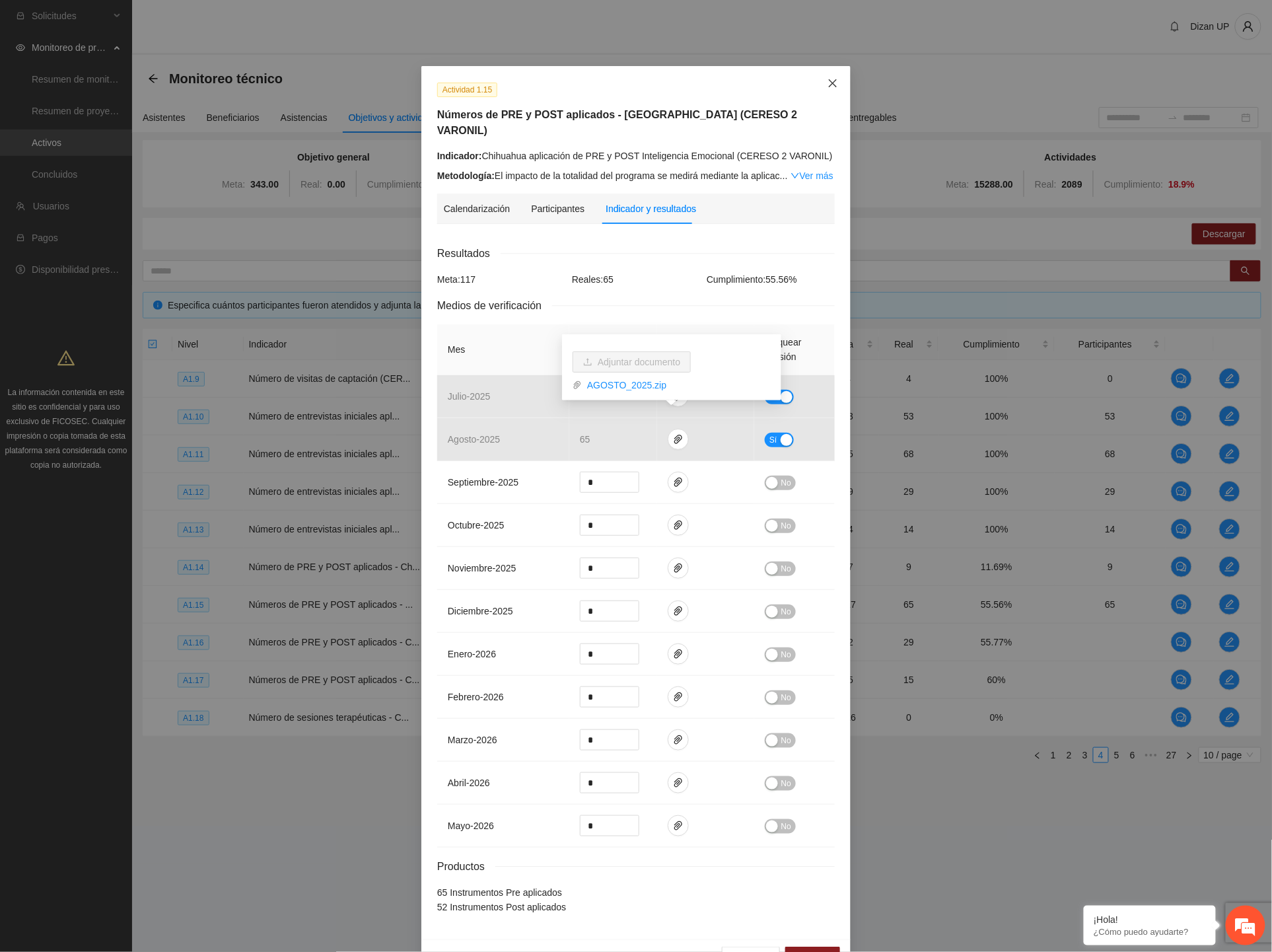
click at [829, 82] on icon "close" at bounding box center [832, 82] width 8 height 8
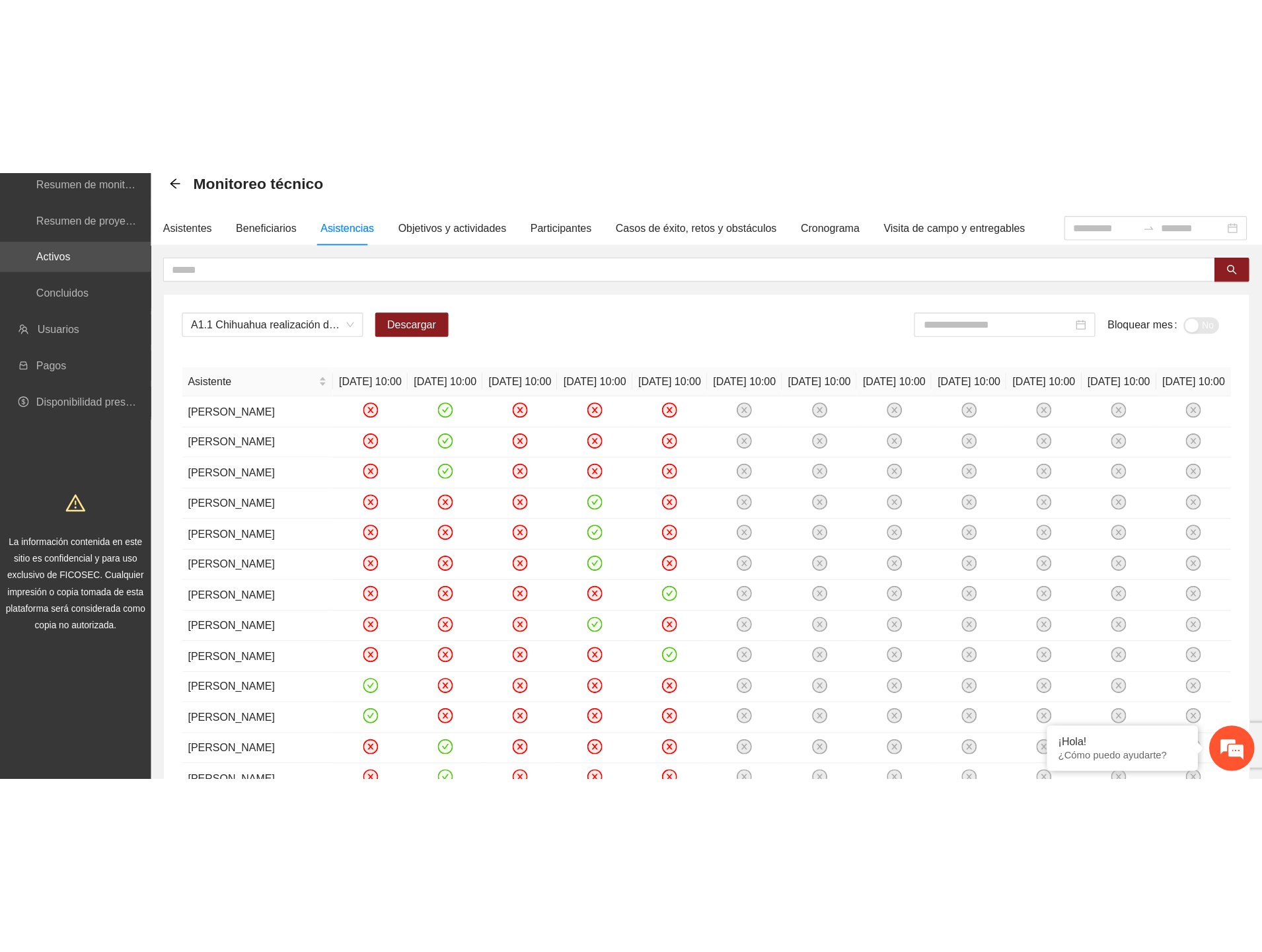
scroll to position [70, 0]
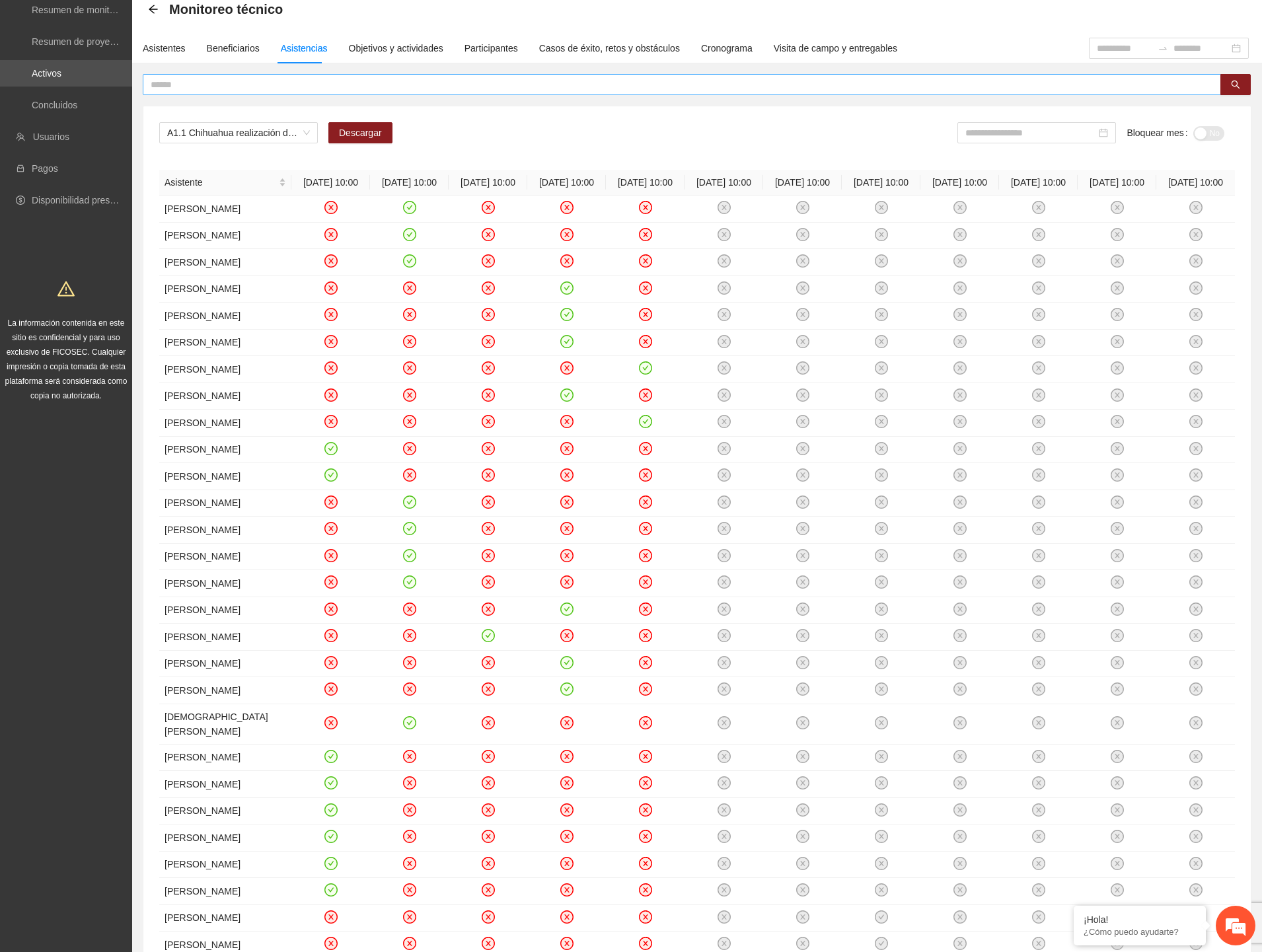
click at [194, 83] on input "text" at bounding box center [676, 84] width 1052 height 14
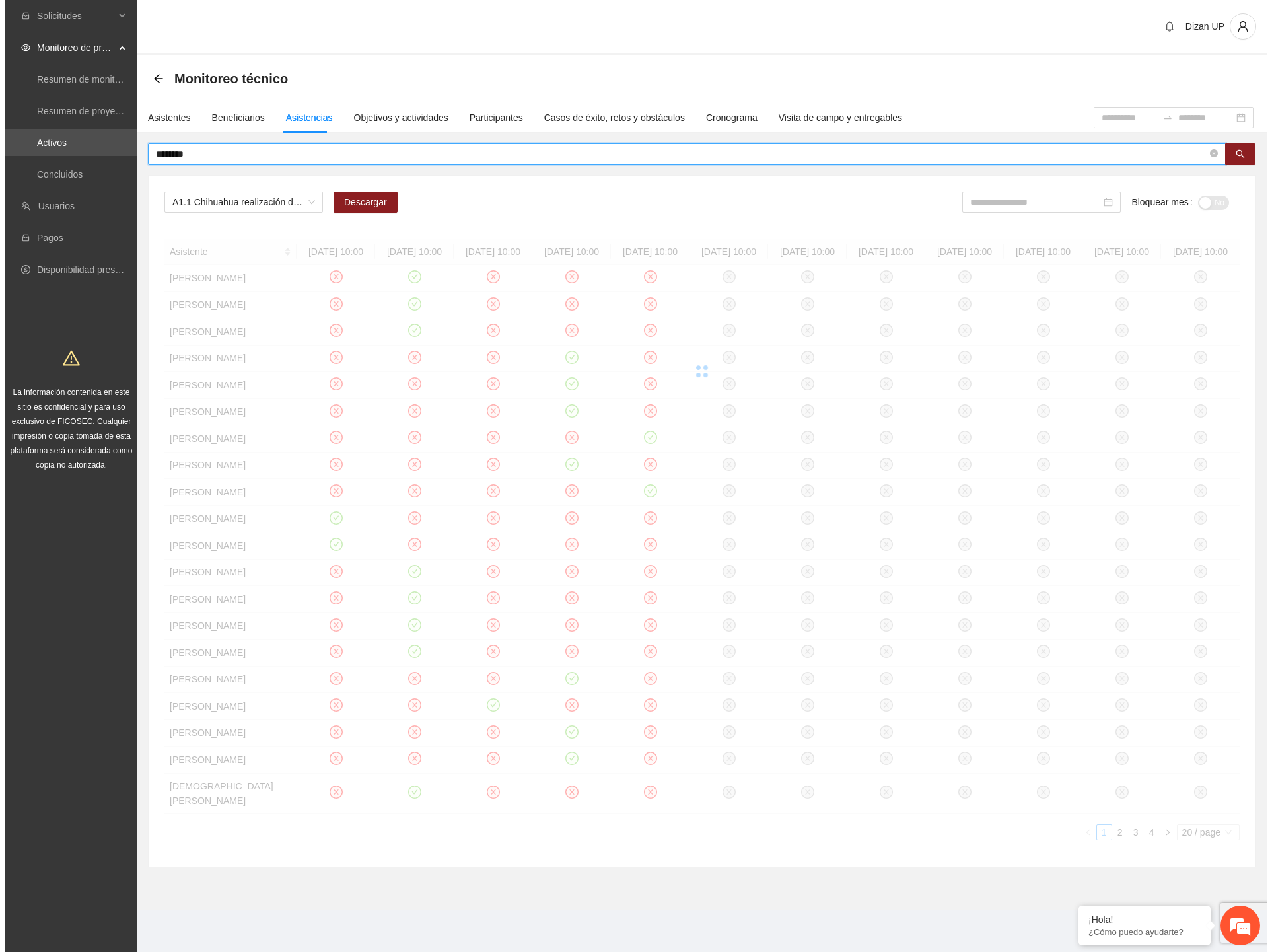
scroll to position [0, 0]
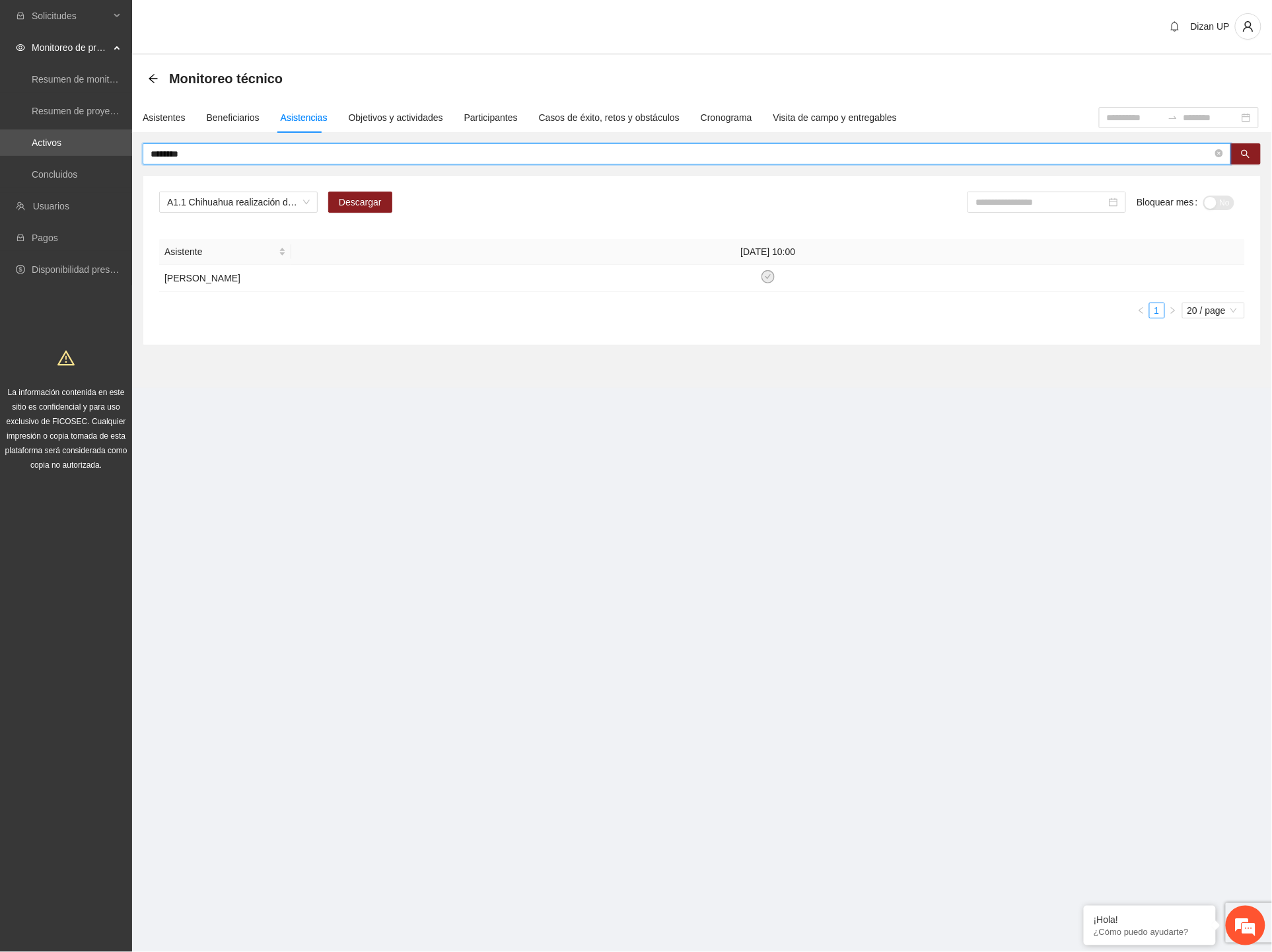
drag, startPoint x: 212, startPoint y: 155, endPoint x: -6, endPoint y: 161, distance: 218.1
click at [0, 161] on html "Solicitudes Monitoreo de proyectos Resumen de monitoreo Resumen de proyectos ap…" at bounding box center [636, 476] width 1272 height 952
type input "*******"
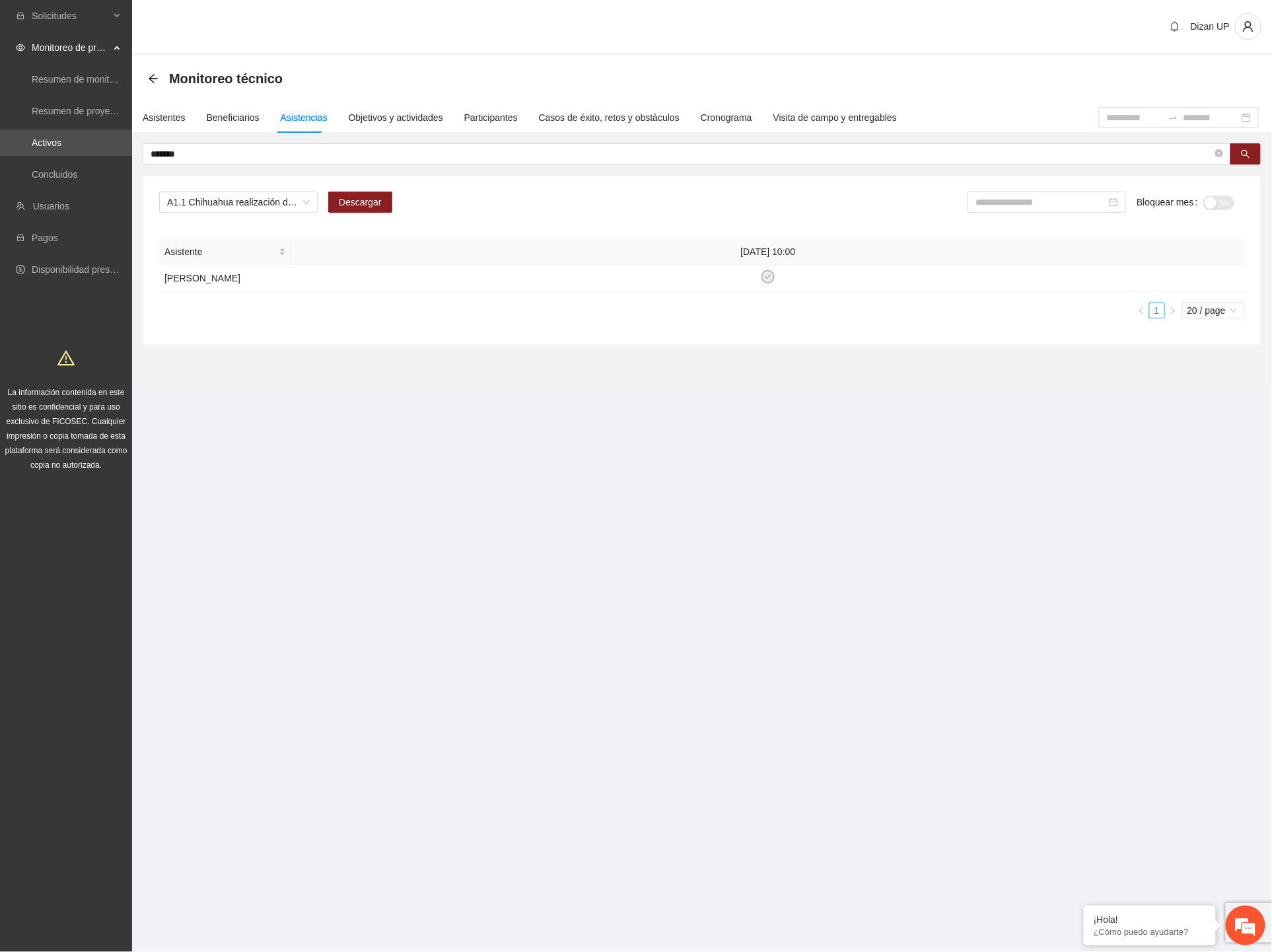
drag, startPoint x: 256, startPoint y: 684, endPoint x: 273, endPoint y: 679, distance: 17.7
click at [257, 529] on section "Solicitudes Monitoreo de proyectos Resumen de monitoreo Resumen de proyectos ap…" at bounding box center [636, 476] width 1272 height 952
click at [150, 120] on div "Asistentes" at bounding box center [164, 117] width 43 height 14
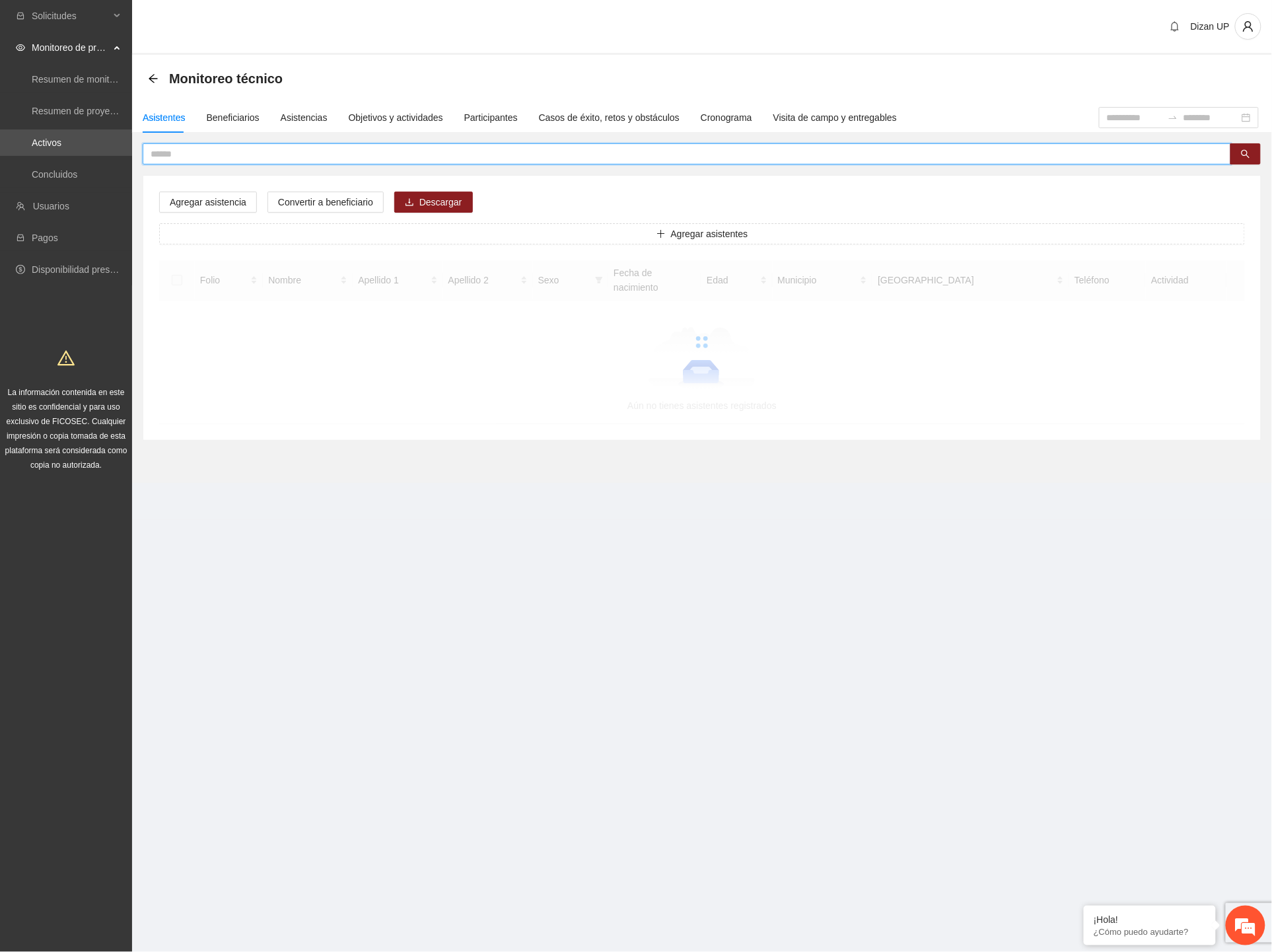
click at [183, 150] on input "text" at bounding box center [681, 154] width 1062 height 14
drag, startPoint x: 211, startPoint y: 154, endPoint x: 185, endPoint y: 154, distance: 26.0
click at [185, 154] on input "**********" at bounding box center [681, 154] width 1062 height 14
type input "********"
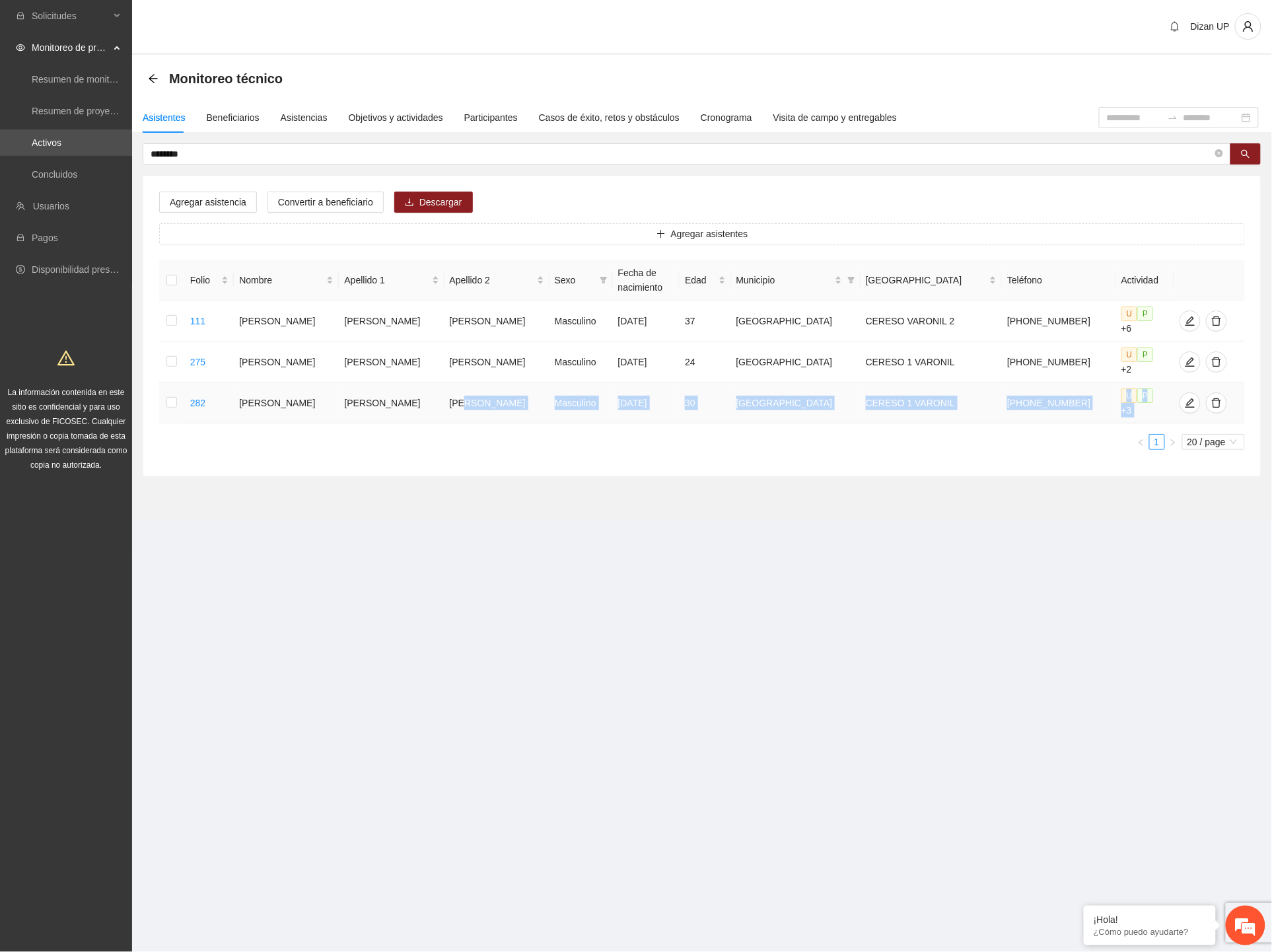
drag, startPoint x: 471, startPoint y: 408, endPoint x: 888, endPoint y: 421, distance: 417.2
click at [888, 421] on div "Folio Nombre Apellido 1 Apellido 2 Sexo Fecha de nacimiento Edad Municipio Colo…" at bounding box center [702, 355] width 1086 height 189
click at [302, 121] on div "Asistencias" at bounding box center [304, 117] width 47 height 14
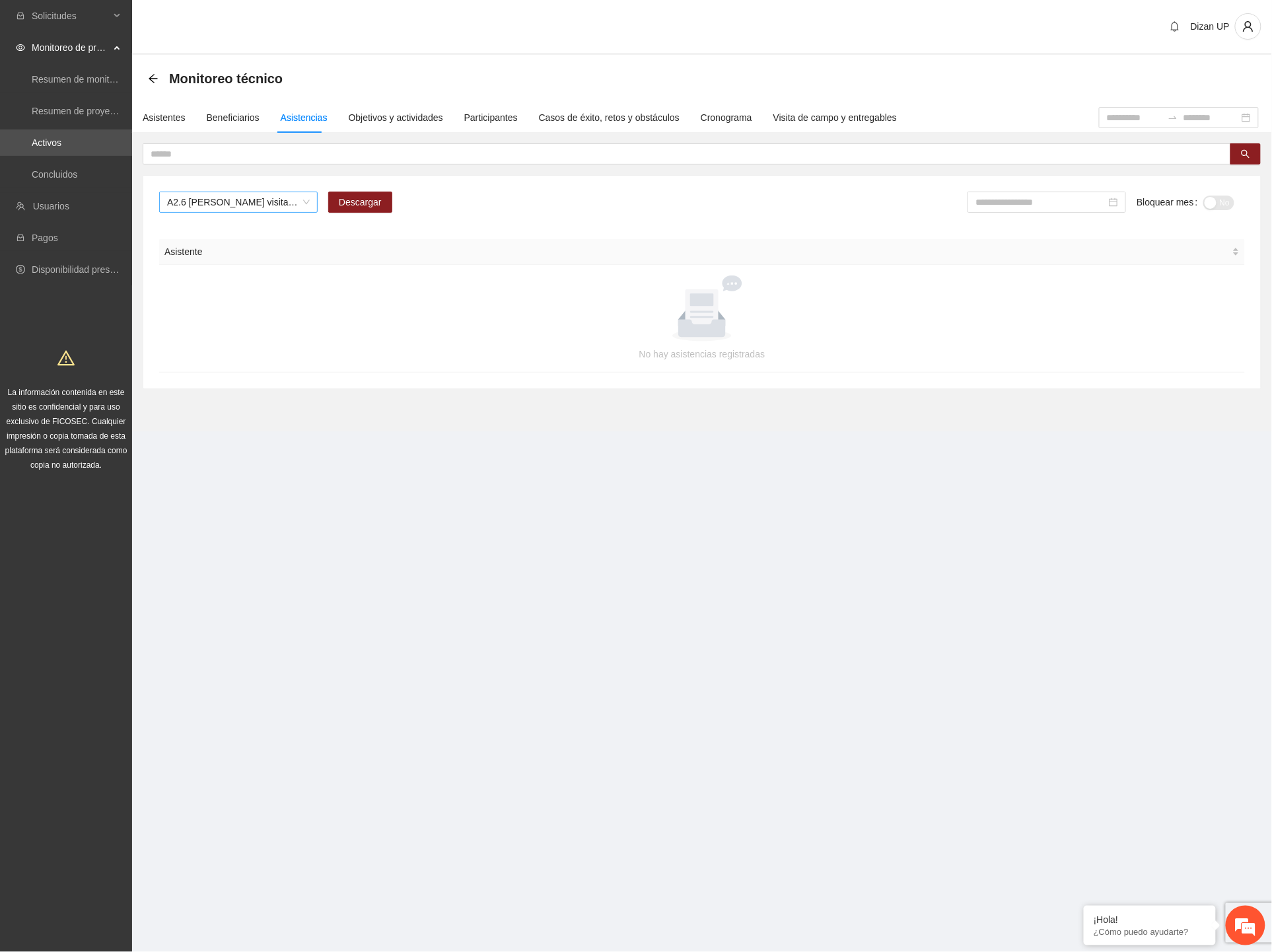
click at [275, 201] on span "A2.6 Cuauhtémoc visitas de captación de usuarios" at bounding box center [239, 201] width 143 height 20
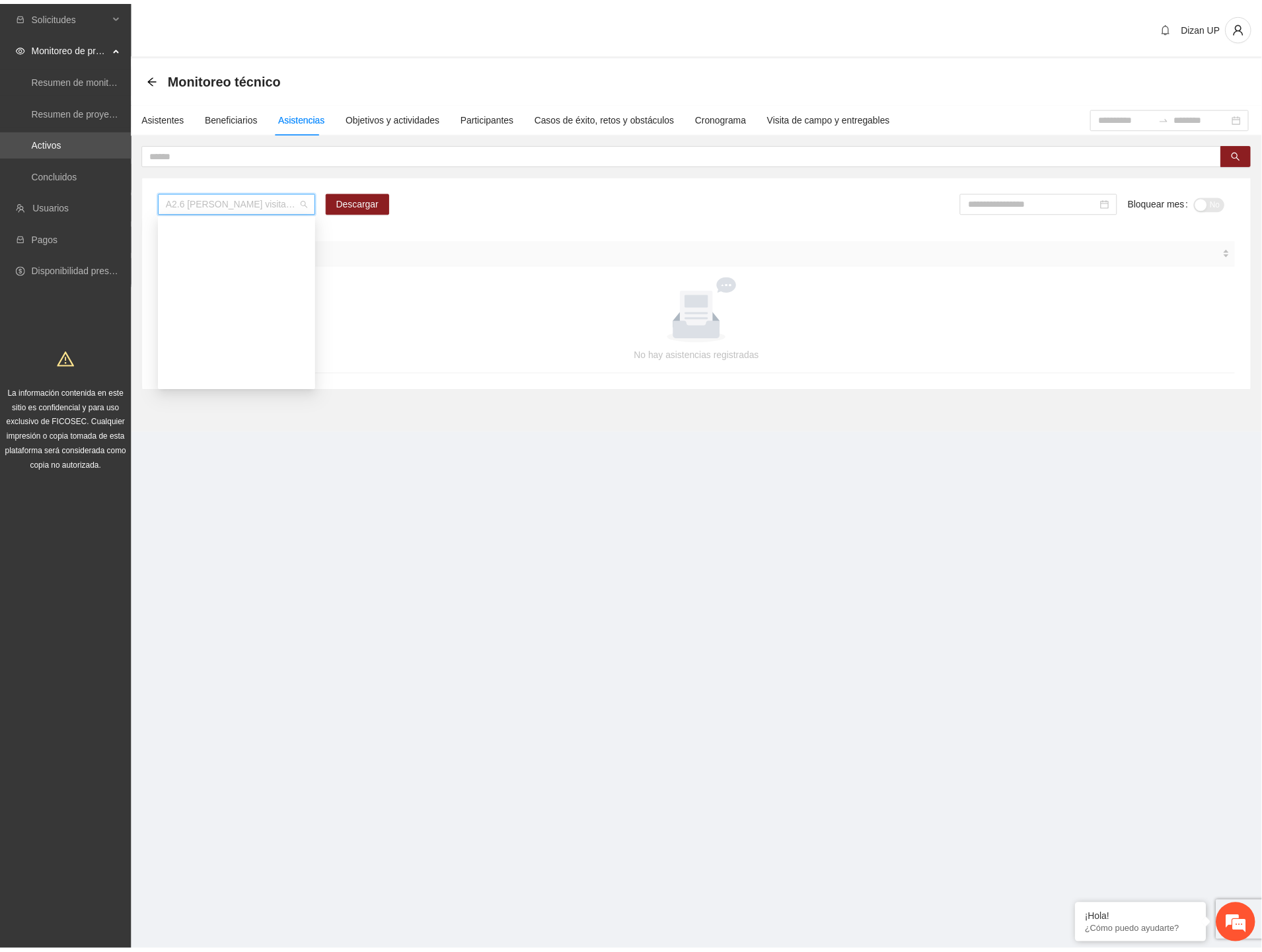
scroll to position [150, 0]
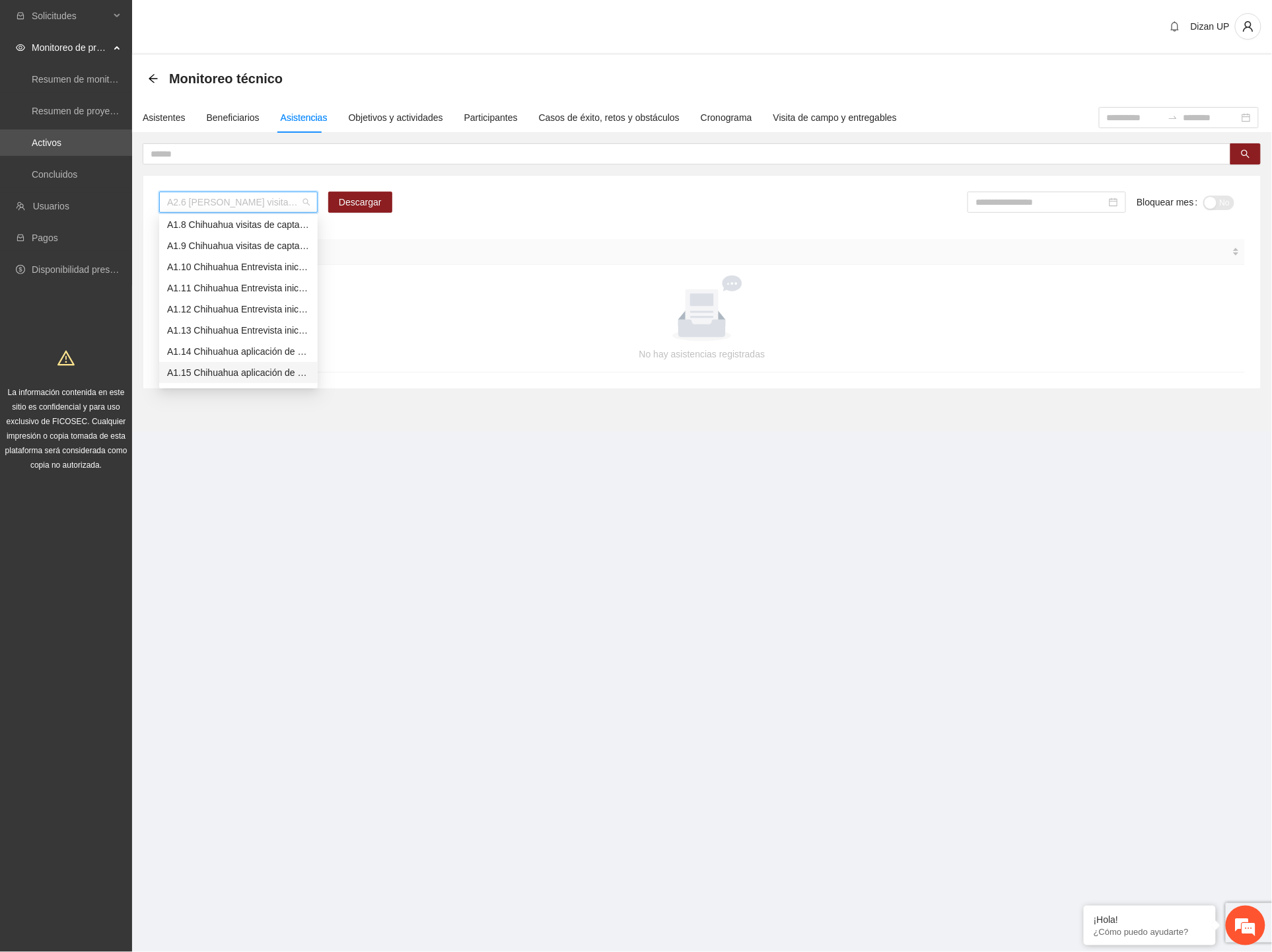
click at [189, 371] on div "A1.15 Chihuahua aplicación de PRE y POST Inteligencia Emocional (CERESO 2 VARON…" at bounding box center [239, 372] width 143 height 14
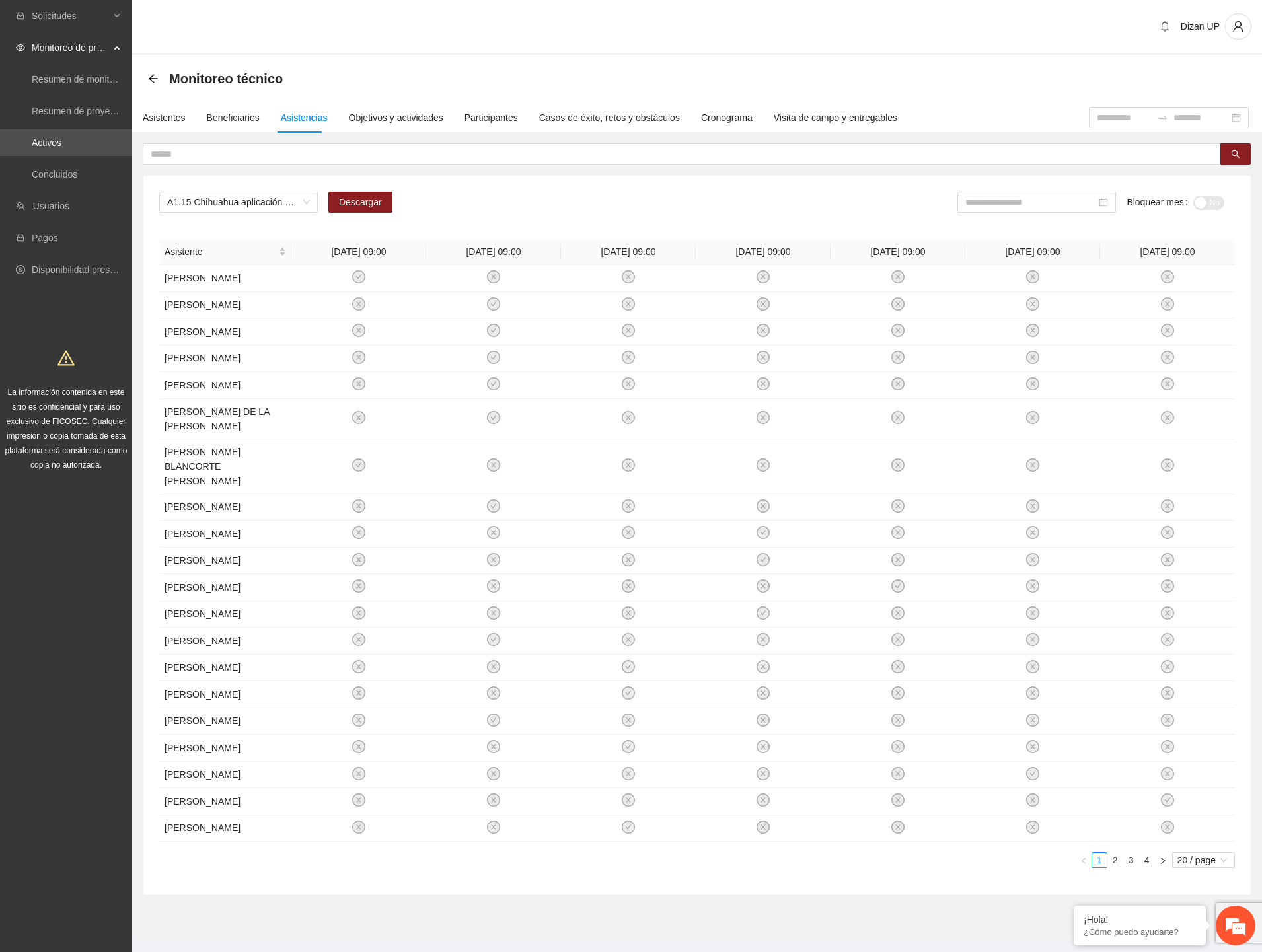
click at [677, 190] on div "A1.15 Chihuahua aplicación de PRE y POST Inteligencia Emocional (CERESO 2 VARON…" at bounding box center [697, 535] width 1107 height 718
click at [358, 199] on span "Descargar" at bounding box center [360, 202] width 43 height 14
